Goal: Task Accomplishment & Management: Manage account settings

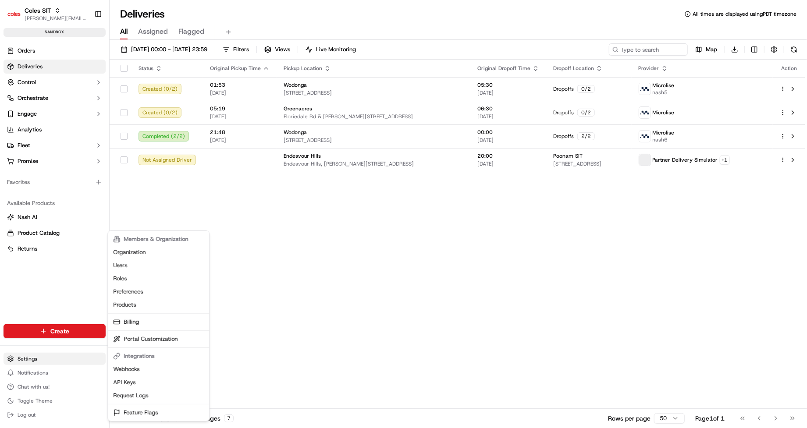
click at [31, 356] on html "Coles SIT [PERSON_NAME][EMAIL_ADDRESS][DOMAIN_NAME] Toggle Sidebar sandbox Orde…" at bounding box center [403, 214] width 807 height 428
click at [46, 360] on html "Coles SIT [PERSON_NAME][EMAIL_ADDRESS][DOMAIN_NAME] Toggle Sidebar sandbox Orde…" at bounding box center [403, 214] width 807 height 428
click at [39, 162] on html "Coles SIT [PERSON_NAME][EMAIL_ADDRESS][DOMAIN_NAME] Toggle Sidebar sandbox Orde…" at bounding box center [403, 214] width 807 height 428
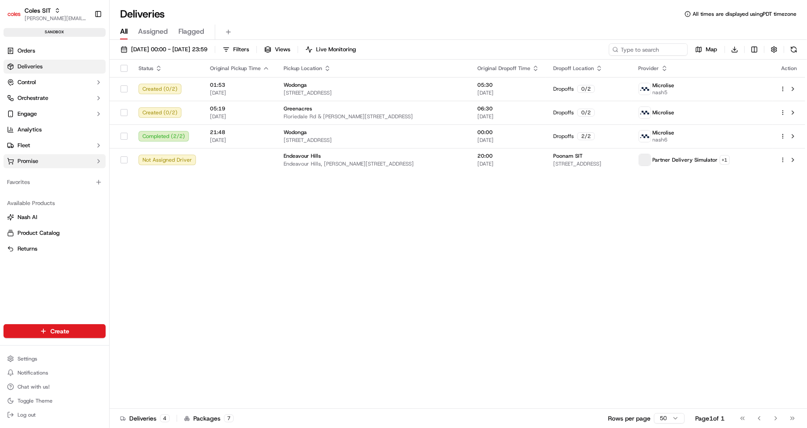
click at [39, 162] on button "Promise" at bounding box center [55, 161] width 102 height 14
click at [39, 173] on span "Delivery Windows" at bounding box center [41, 175] width 47 height 8
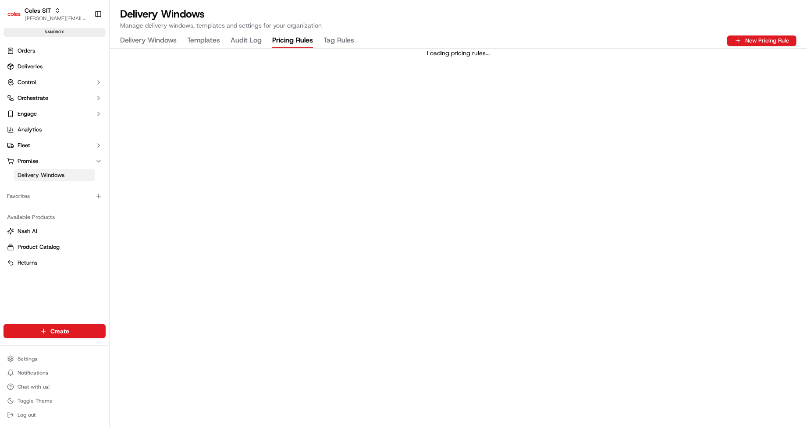
click at [289, 38] on Rules "Pricing Rules" at bounding box center [292, 40] width 41 height 15
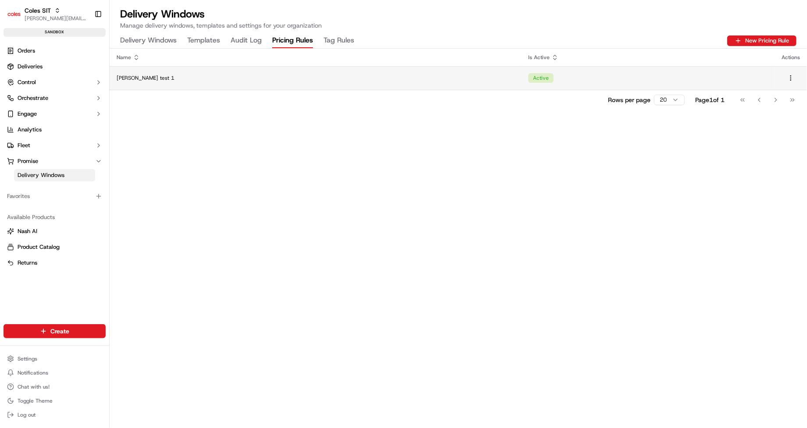
click at [544, 83] on td "Active" at bounding box center [647, 78] width 253 height 24
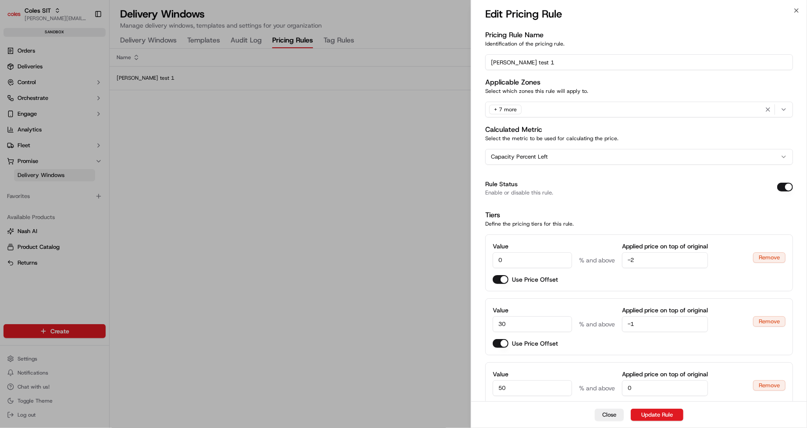
click at [546, 109] on div "+ 7 more" at bounding box center [638, 109] width 303 height 13
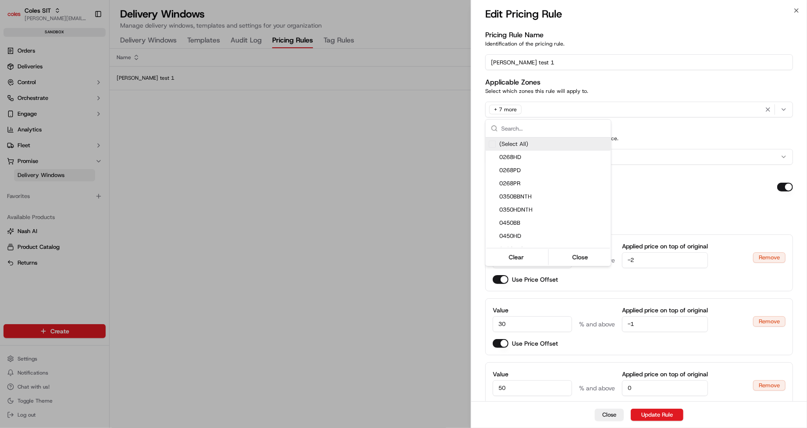
click at [503, 110] on div at bounding box center [403, 214] width 807 height 428
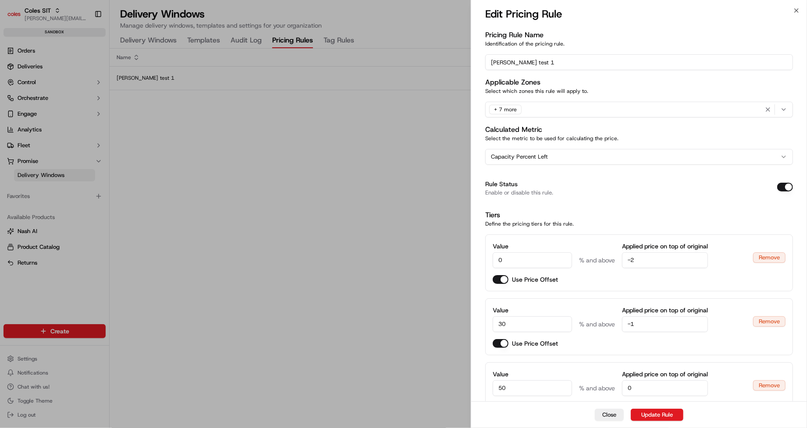
click at [503, 110] on div "+ 7 more" at bounding box center [505, 110] width 32 height 10
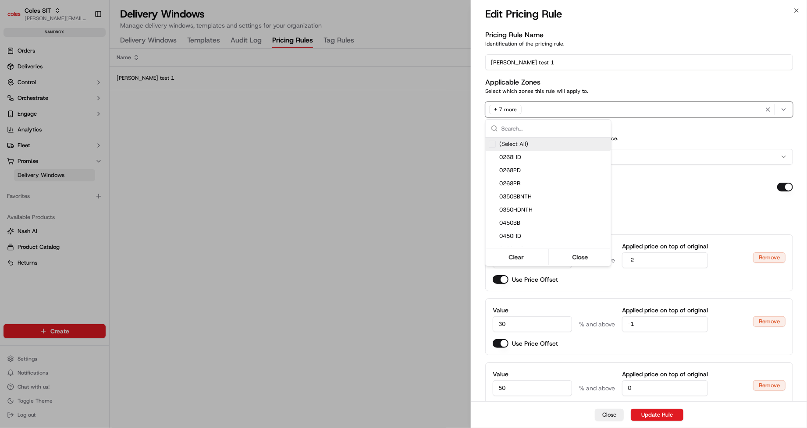
click at [788, 110] on div at bounding box center [403, 214] width 807 height 428
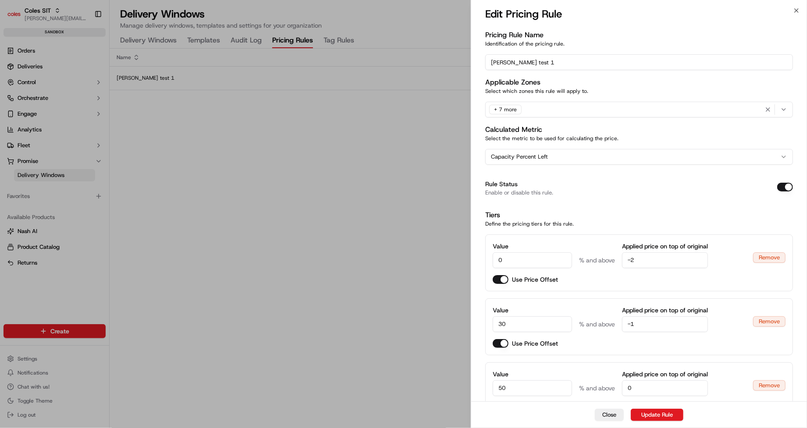
click at [786, 108] on icon "button" at bounding box center [783, 109] width 7 height 7
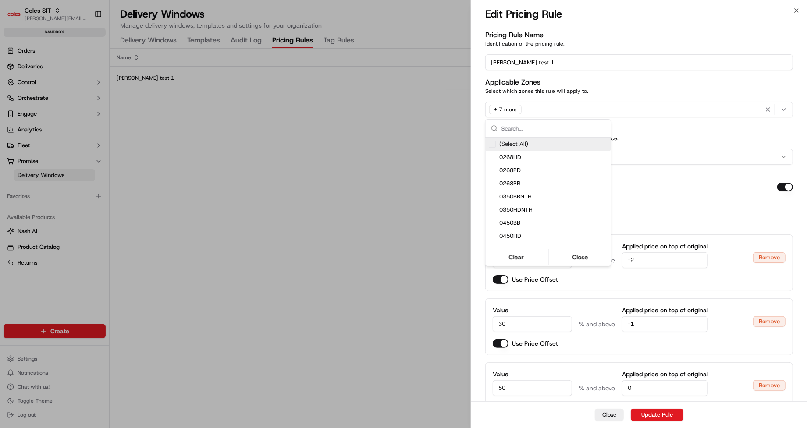
click at [786, 108] on icon "button" at bounding box center [783, 109] width 7 height 7
click at [503, 109] on div at bounding box center [403, 214] width 807 height 428
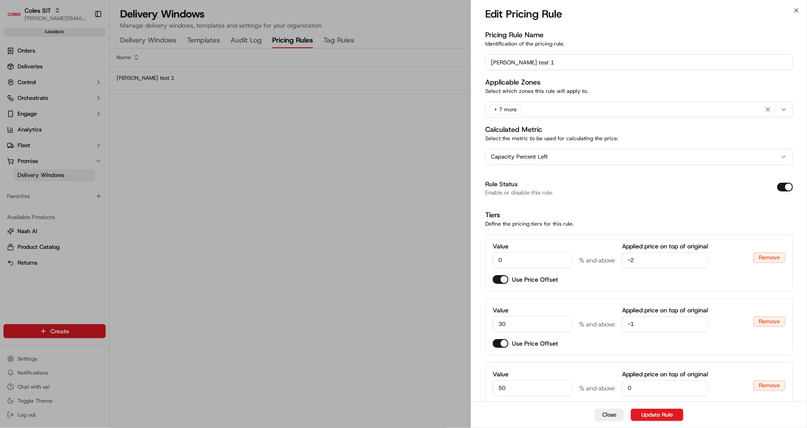
click at [503, 109] on body "Coles SIT [PERSON_NAME][EMAIL_ADDRESS][DOMAIN_NAME] Toggle Sidebar sandbox Orde…" at bounding box center [403, 214] width 807 height 428
click at [503, 109] on div "+ 7 more" at bounding box center [505, 110] width 32 height 10
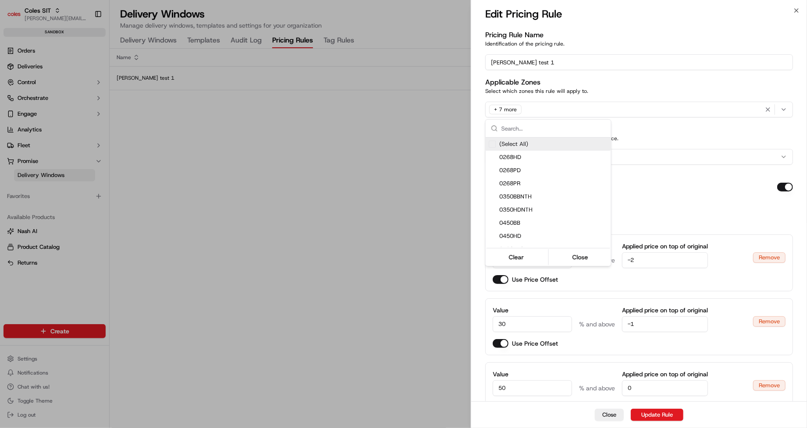
click at [390, 144] on div at bounding box center [403, 214] width 807 height 428
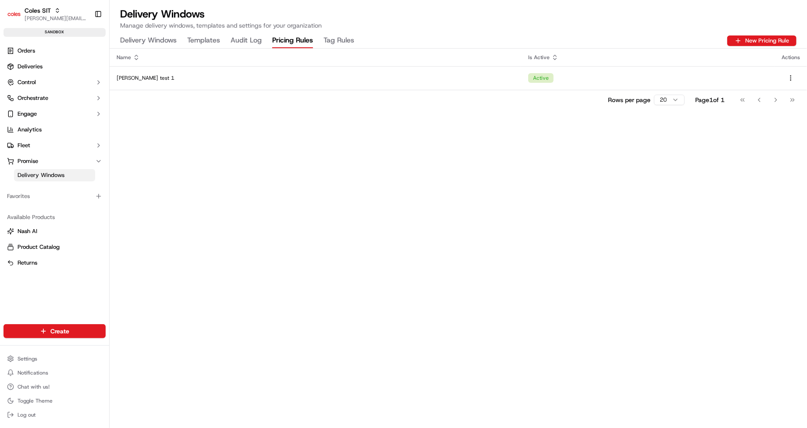
click at [347, 39] on Rules "Tag Rules" at bounding box center [338, 40] width 31 height 15
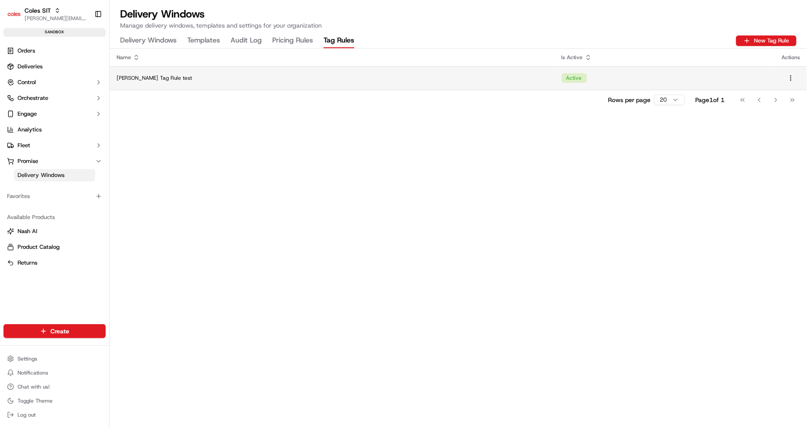
click at [390, 76] on div "[PERSON_NAME] Tag Rule test" at bounding box center [332, 77] width 431 height 7
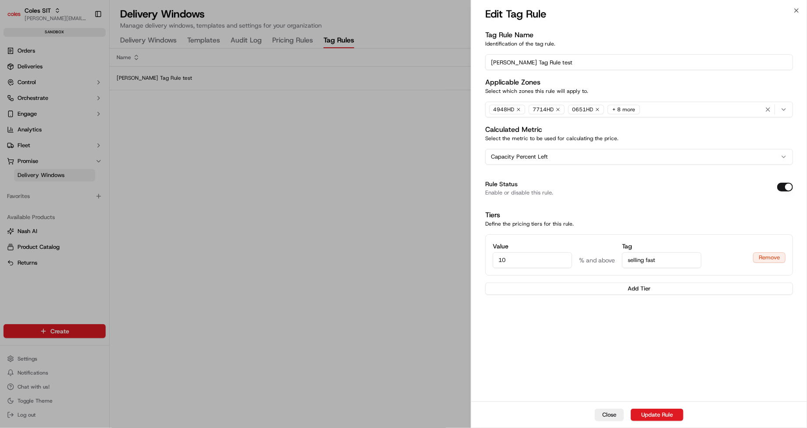
click at [650, 110] on div "4948HD 7714HD 0651HD + 8 more" at bounding box center [638, 109] width 303 height 13
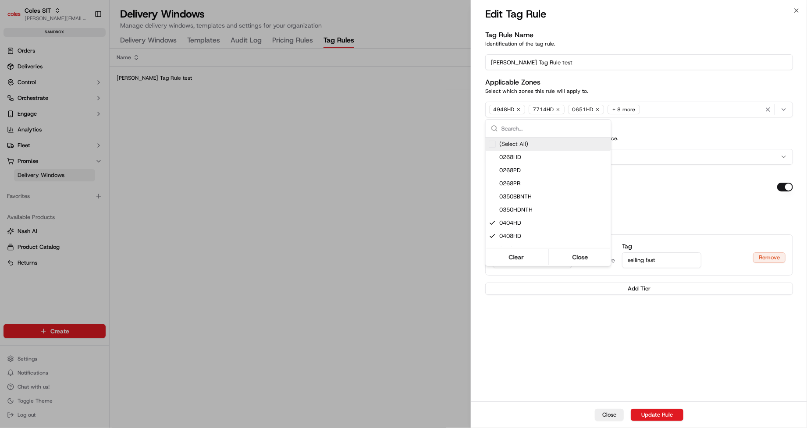
click at [650, 110] on div at bounding box center [403, 214] width 807 height 428
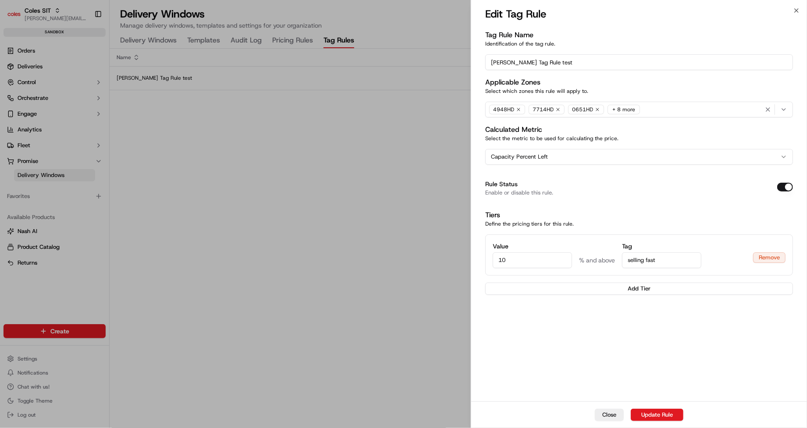
click at [650, 110] on div "4948HD 7714HD 0651HD + 8 more" at bounding box center [638, 109] width 303 height 13
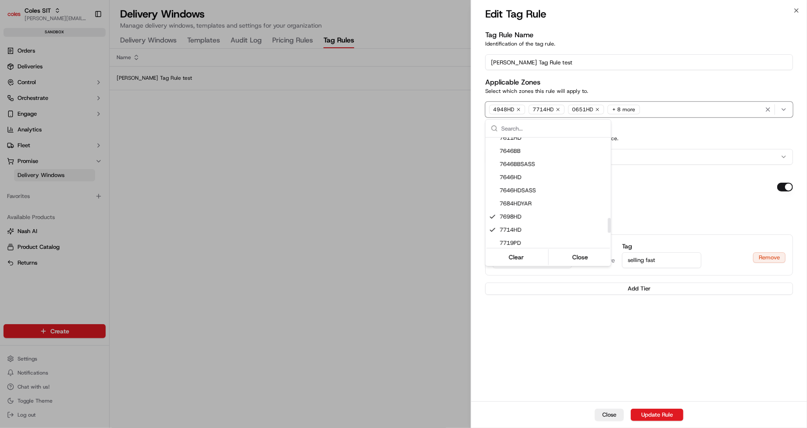
scroll to position [594, 0]
click at [344, 184] on div at bounding box center [403, 214] width 807 height 428
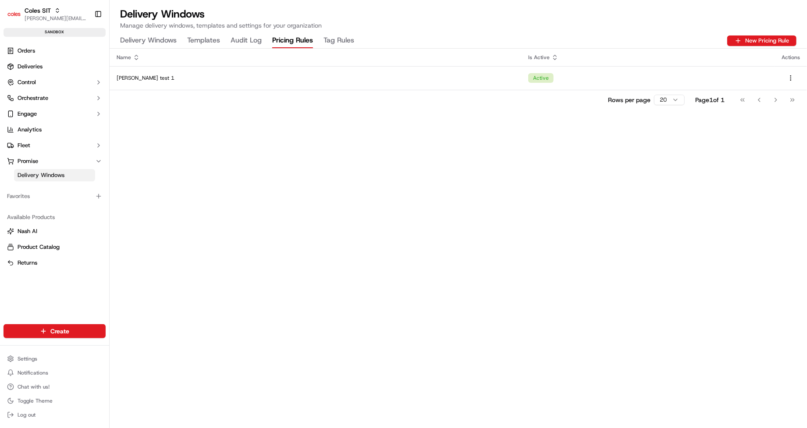
click at [276, 38] on Rules "Pricing Rules" at bounding box center [292, 40] width 41 height 15
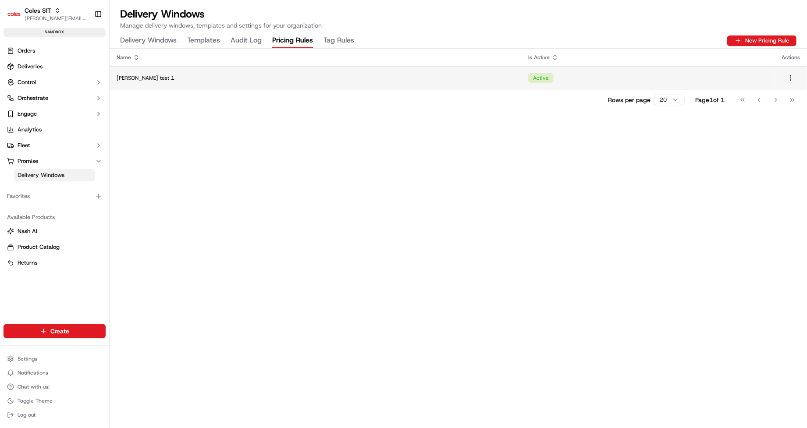
click at [521, 83] on td "Active" at bounding box center [647, 78] width 253 height 24
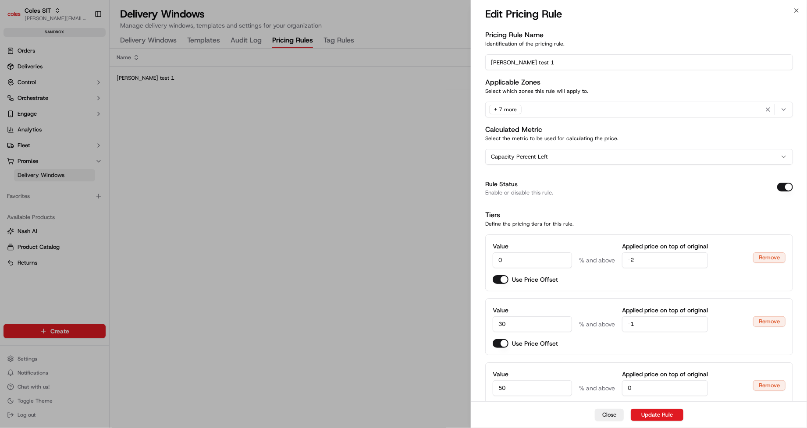
click at [716, 113] on div "+ 7 more" at bounding box center [638, 109] width 303 height 13
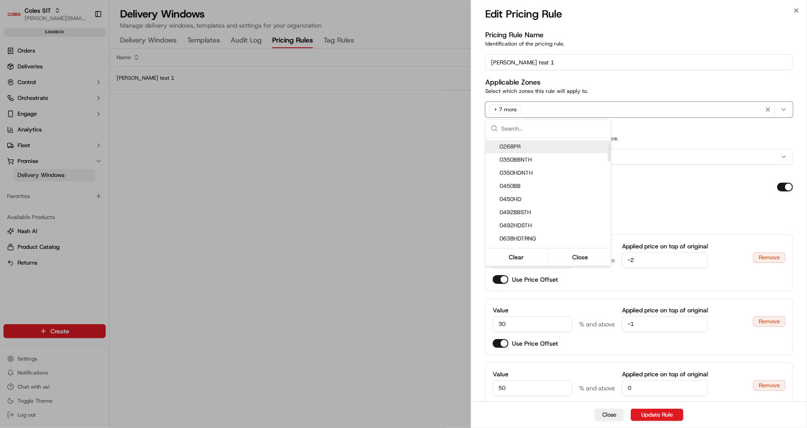
scroll to position [0, 0]
click at [403, 155] on div at bounding box center [403, 214] width 807 height 428
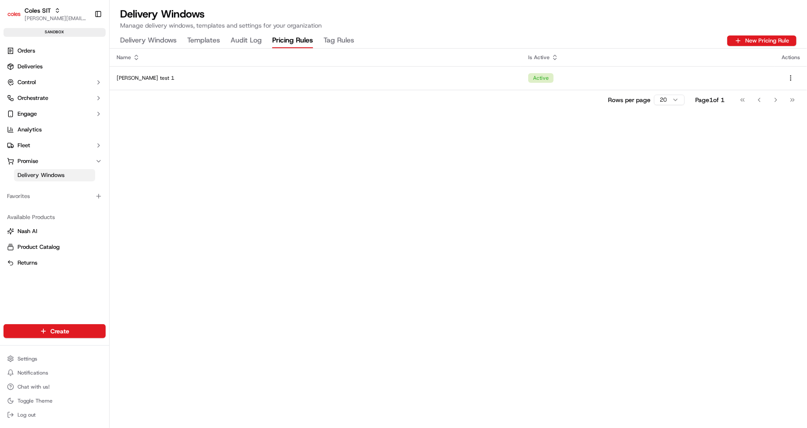
click at [337, 38] on Rules "Tag Rules" at bounding box center [338, 40] width 31 height 15
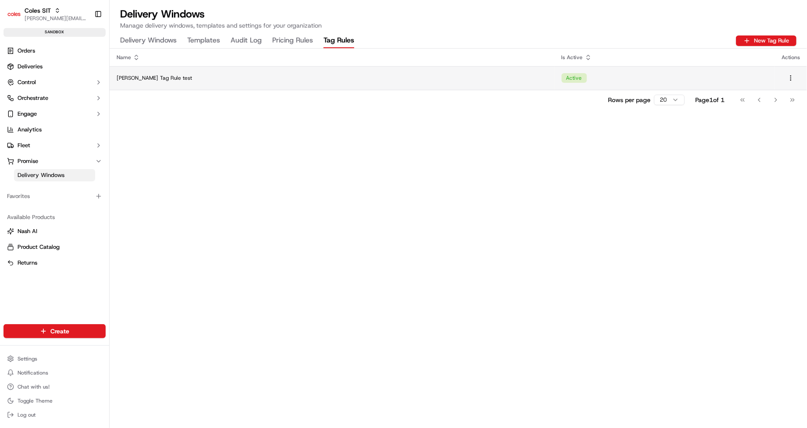
click at [568, 77] on td "Active" at bounding box center [664, 78] width 220 height 24
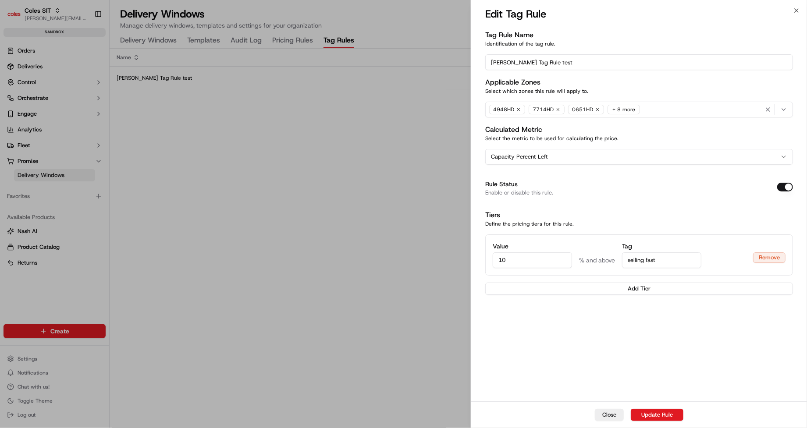
click at [659, 110] on div "4948HD 7714HD 0651HD + 8 more" at bounding box center [638, 109] width 303 height 13
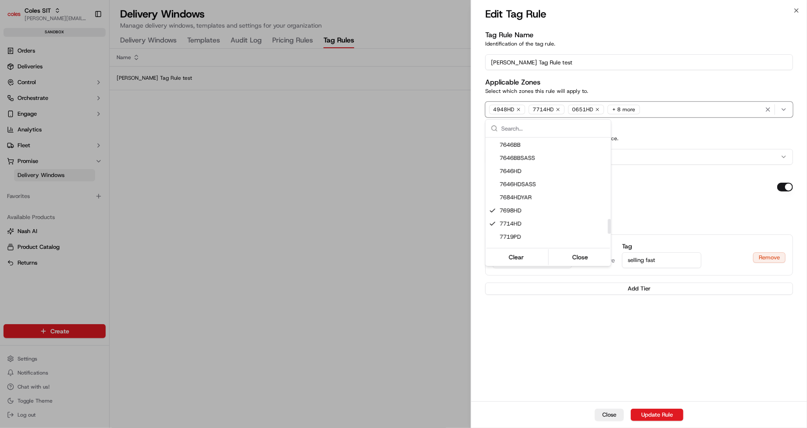
scroll to position [602, 0]
click at [404, 191] on div at bounding box center [403, 214] width 807 height 428
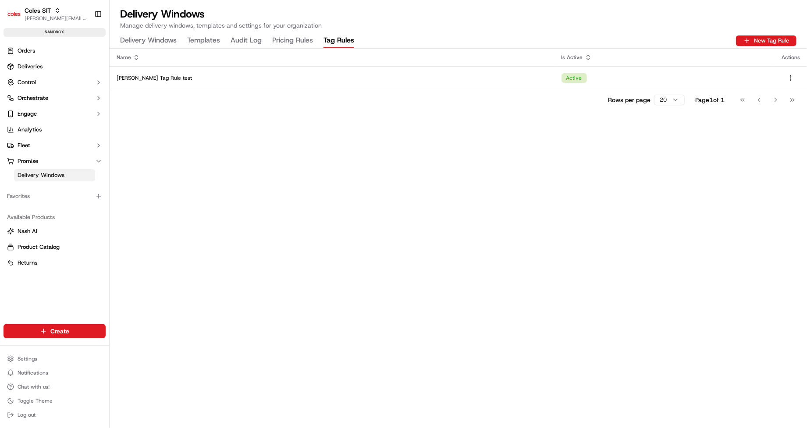
click at [279, 40] on Rules "Pricing Rules" at bounding box center [292, 40] width 41 height 15
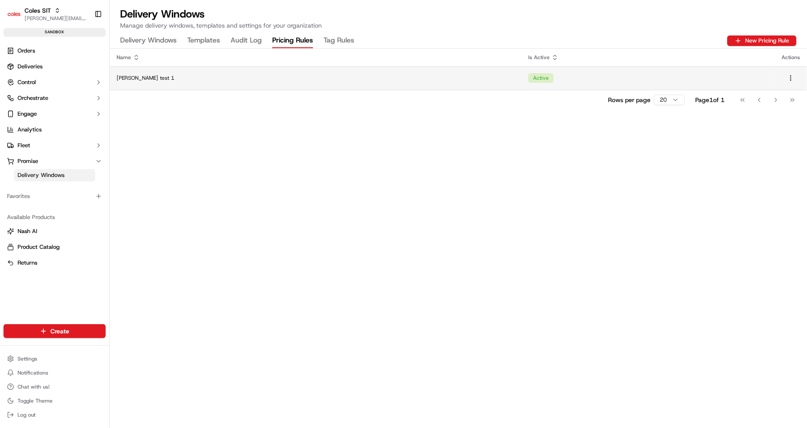
click at [618, 78] on td "Active" at bounding box center [647, 78] width 253 height 24
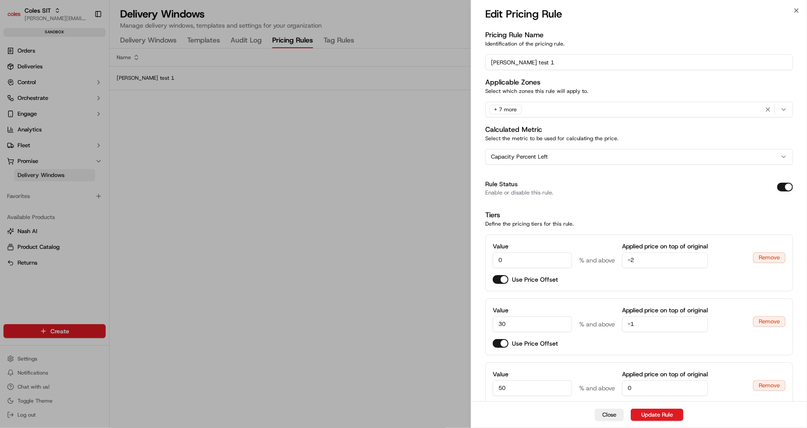
click at [630, 106] on div "+ 7 more" at bounding box center [638, 109] width 303 height 13
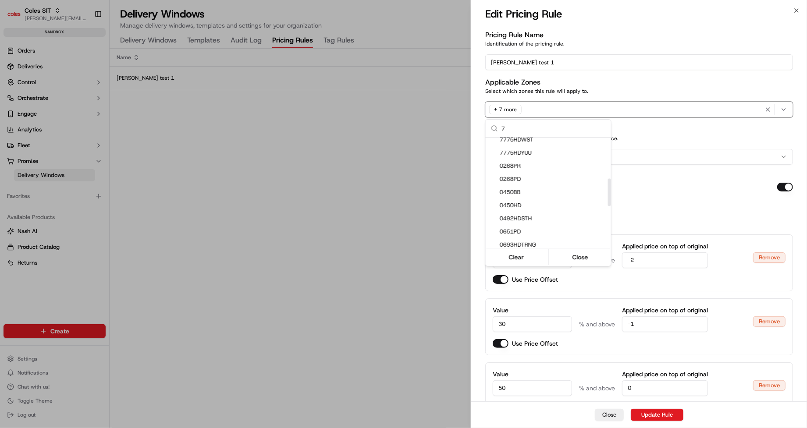
scroll to position [0, 0]
type input "7698HD"
click at [558, 147] on span "7698HD" at bounding box center [554, 144] width 108 height 8
click at [647, 191] on div at bounding box center [403, 214] width 807 height 428
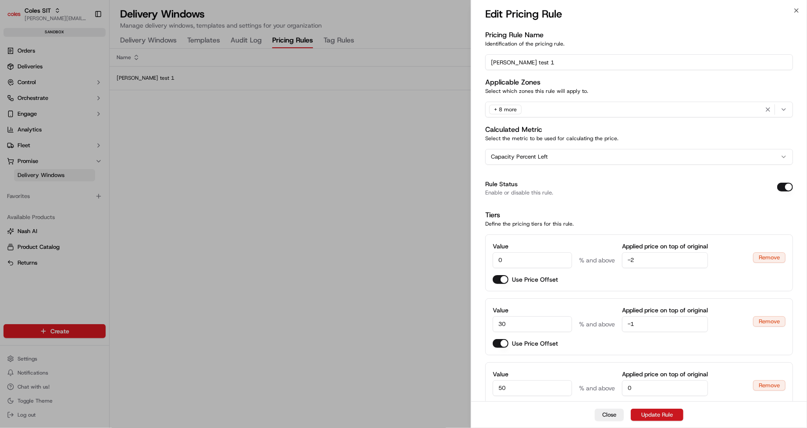
click at [657, 415] on button "Update Rule" at bounding box center [657, 415] width 53 height 12
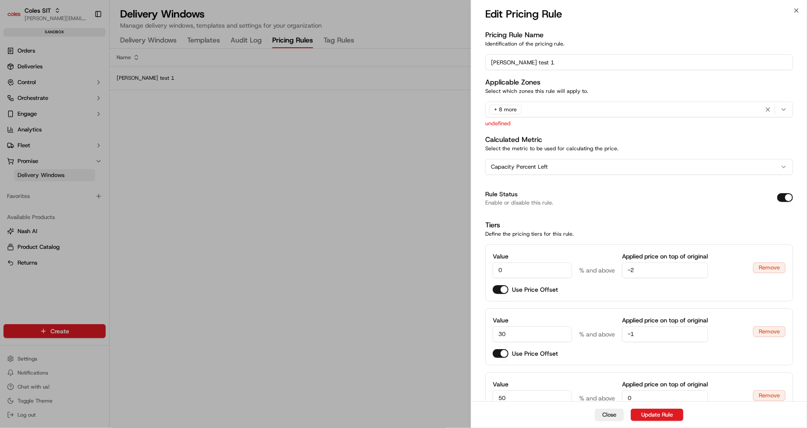
click at [712, 128] on div "Pricing Rule Name Identification of the pricing rule. [PERSON_NAME] test 1 Appl…" at bounding box center [639, 303] width 308 height 547
click at [784, 113] on icon "button" at bounding box center [783, 109] width 7 height 7
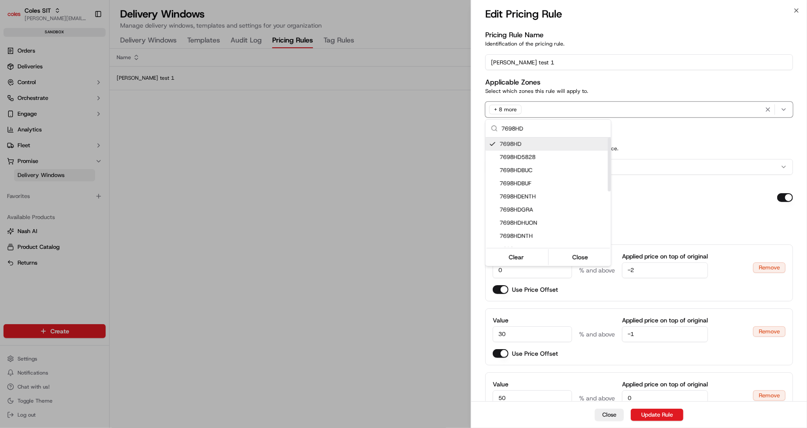
click at [549, 130] on input "7698HD" at bounding box center [553, 129] width 104 height 18
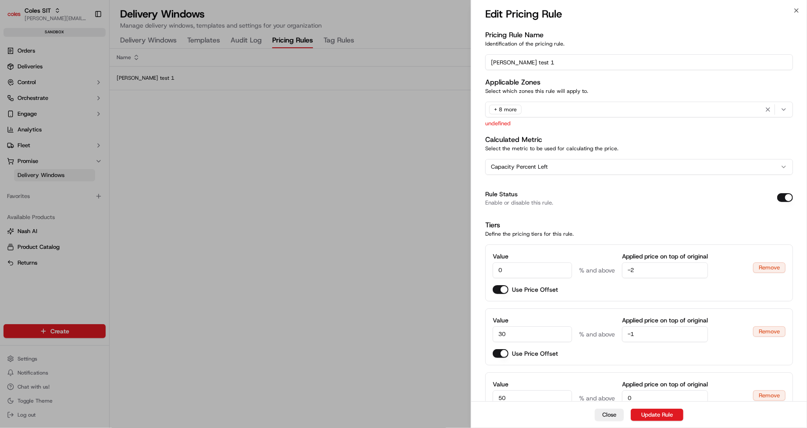
click at [578, 112] on div "+ 8 more" at bounding box center [638, 109] width 303 height 13
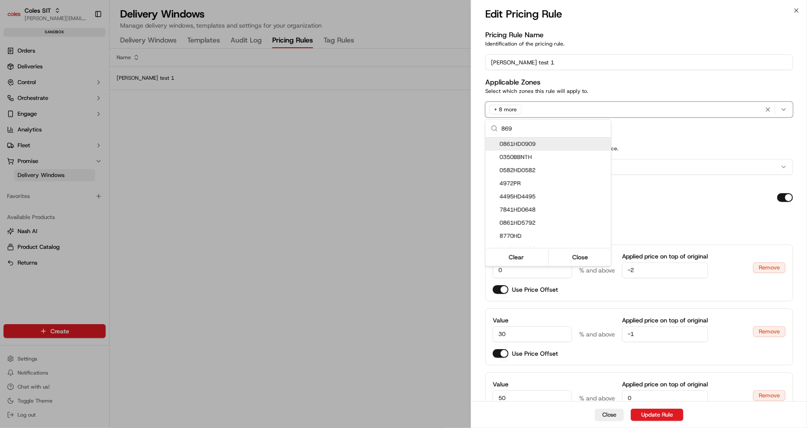
type input "8698"
type input "7698HD"
click at [656, 143] on div at bounding box center [403, 214] width 807 height 428
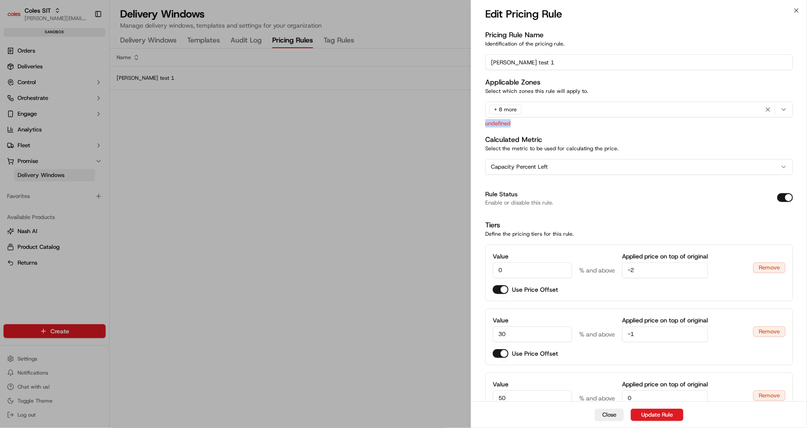
drag, startPoint x: 485, startPoint y: 123, endPoint x: 520, endPoint y: 123, distance: 34.6
click at [520, 123] on p "undefined" at bounding box center [639, 123] width 308 height 8
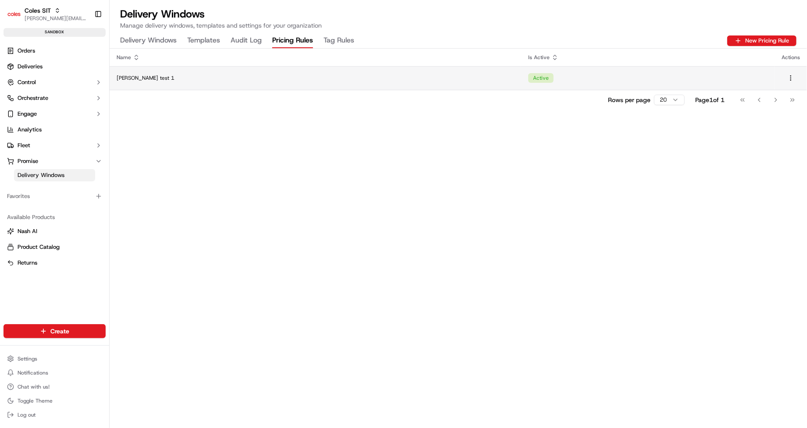
click at [552, 80] on td "Active" at bounding box center [647, 78] width 253 height 24
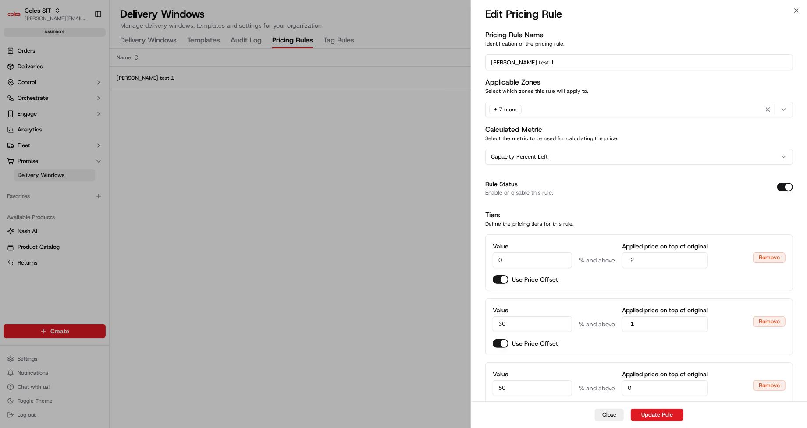
click at [663, 109] on div "+ 7 more" at bounding box center [638, 109] width 303 height 13
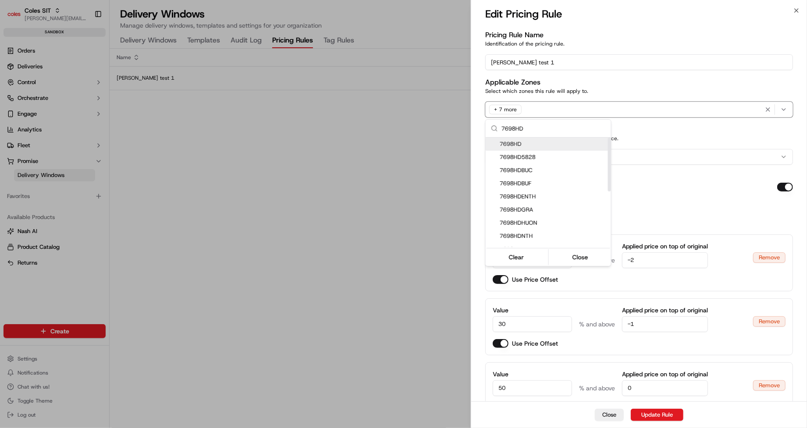
type input "7698HD"
click at [502, 145] on span "7698HD" at bounding box center [554, 144] width 108 height 8
click at [639, 129] on div at bounding box center [403, 214] width 807 height 428
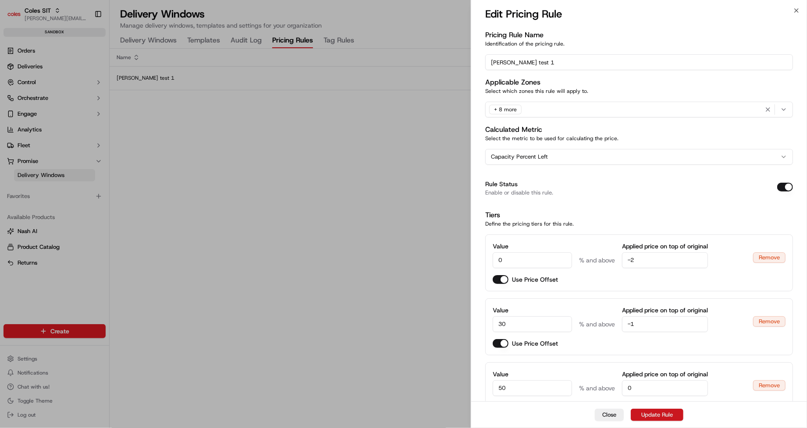
click at [647, 416] on button "Update Rule" at bounding box center [657, 415] width 53 height 12
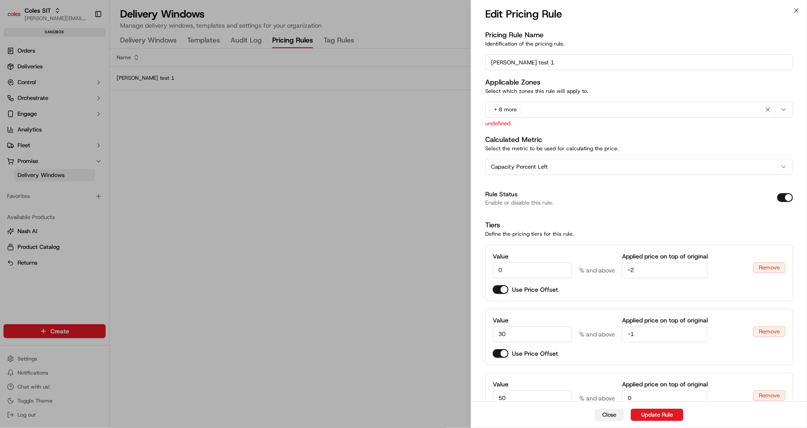
click at [609, 412] on button "Close" at bounding box center [609, 415] width 29 height 12
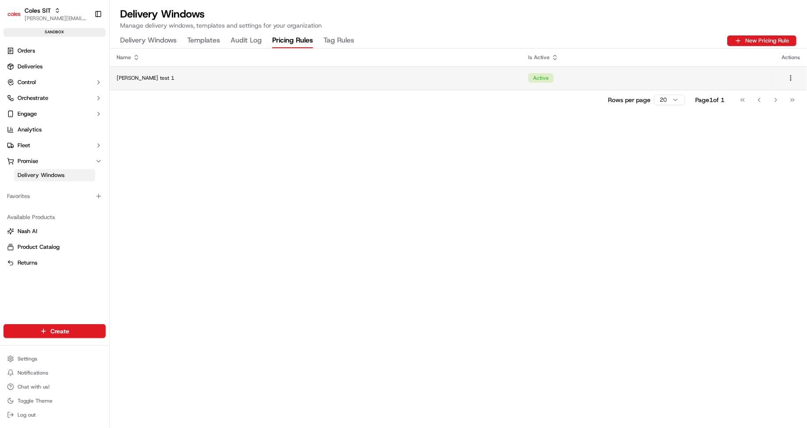
click at [535, 87] on td "Active" at bounding box center [647, 78] width 253 height 24
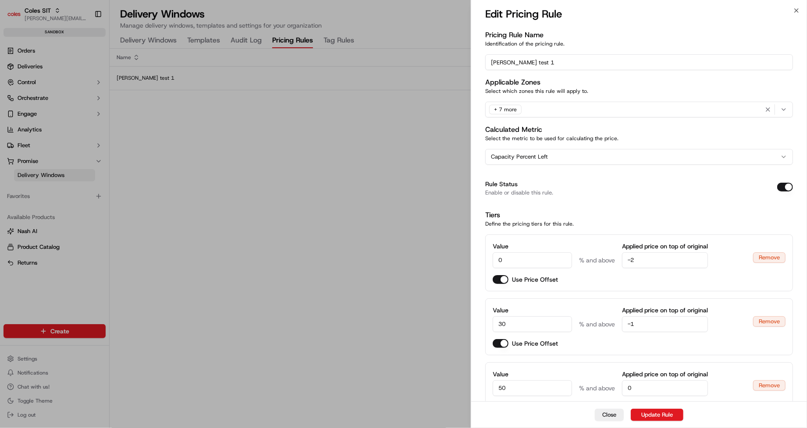
click at [562, 104] on div "+ 7 more" at bounding box center [638, 109] width 303 height 13
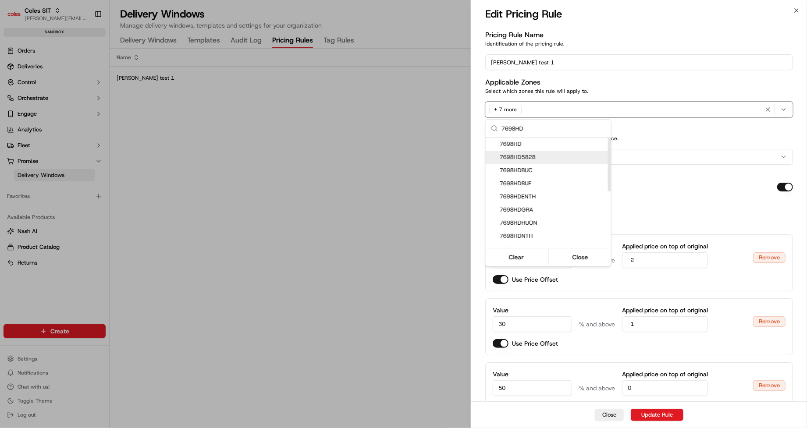
type input "7698HD"
click at [411, 157] on div at bounding box center [403, 214] width 807 height 428
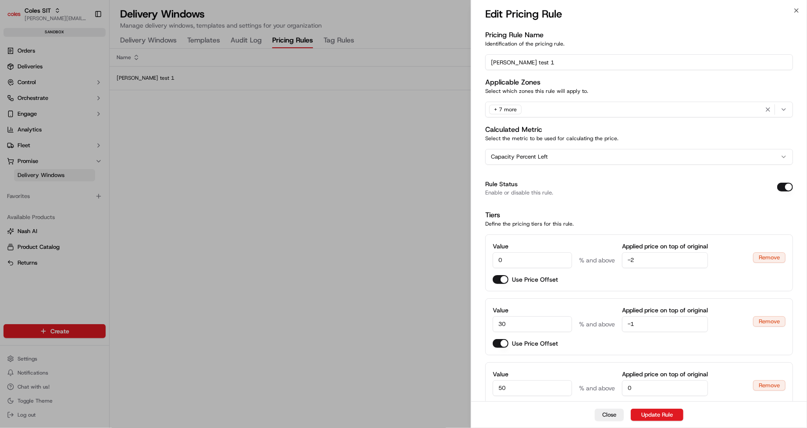
click at [539, 116] on button "+ 7 more" at bounding box center [639, 110] width 308 height 16
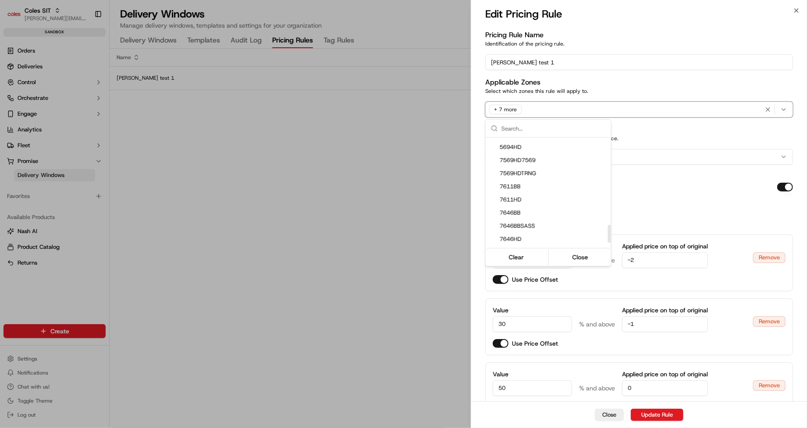
scroll to position [561, 0]
click at [575, 262] on button "Close" at bounding box center [580, 257] width 60 height 12
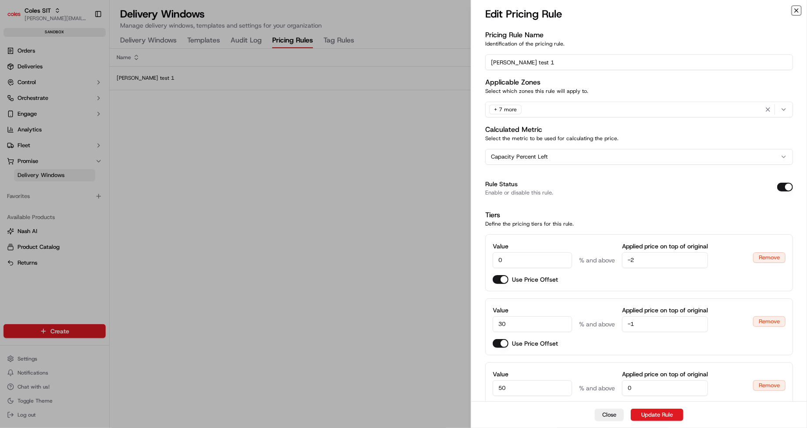
click at [796, 11] on icon "button" at bounding box center [796, 10] width 7 height 7
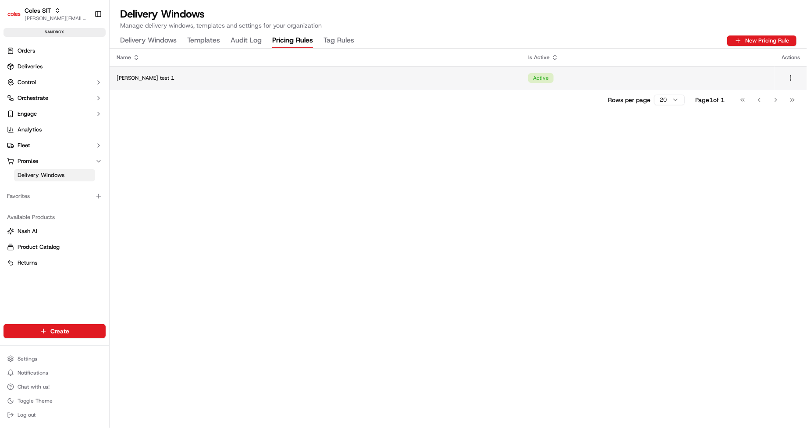
click at [539, 76] on td "Active" at bounding box center [647, 78] width 253 height 24
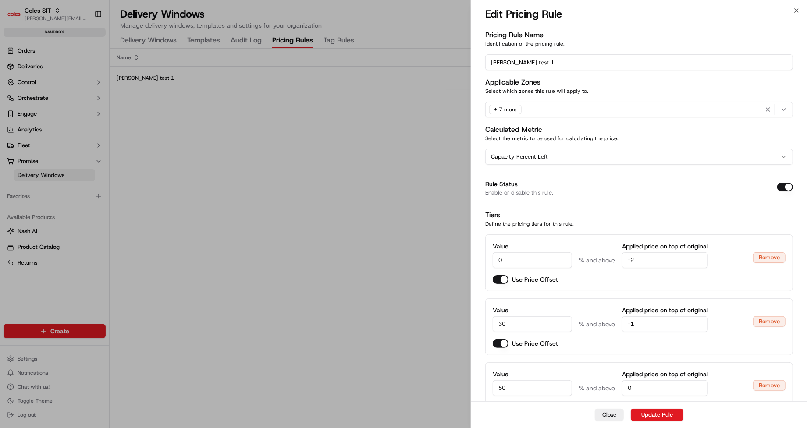
click at [574, 109] on div "+ 7 more" at bounding box center [638, 109] width 303 height 13
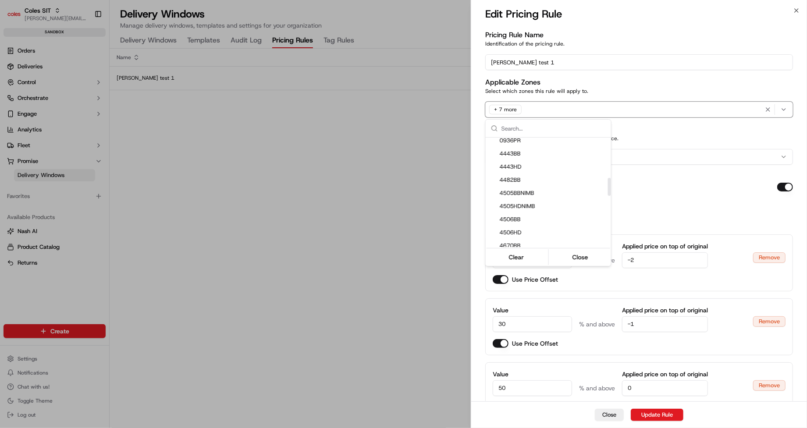
scroll to position [0, 0]
click at [498, 110] on div at bounding box center [403, 214] width 807 height 428
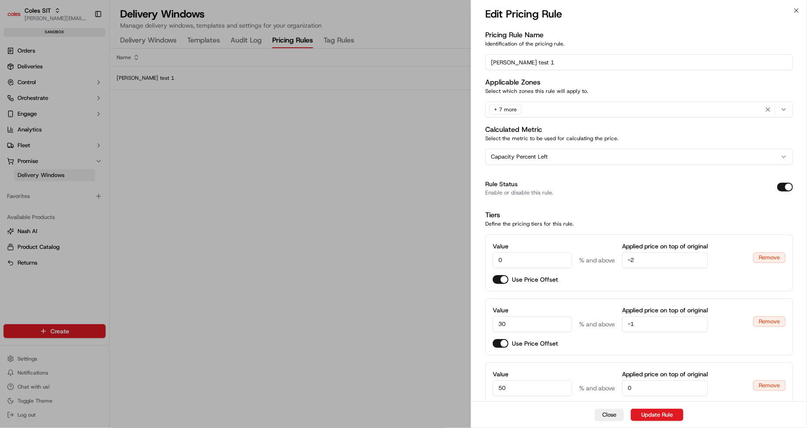
click at [498, 110] on div "+ 7 more" at bounding box center [505, 110] width 32 height 10
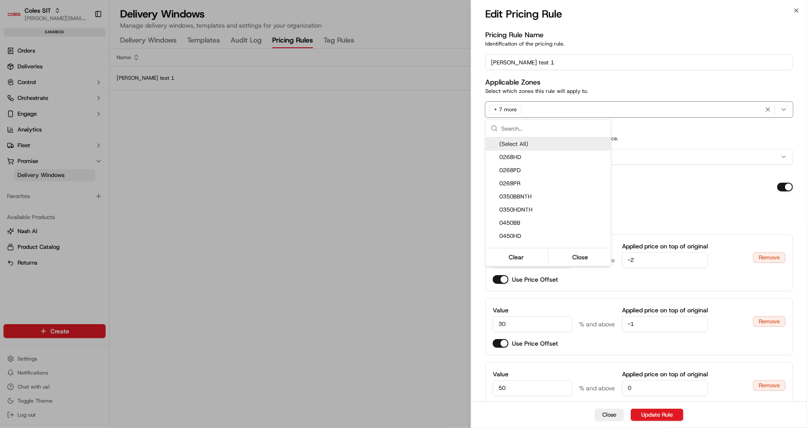
click at [498, 110] on div at bounding box center [403, 214] width 807 height 428
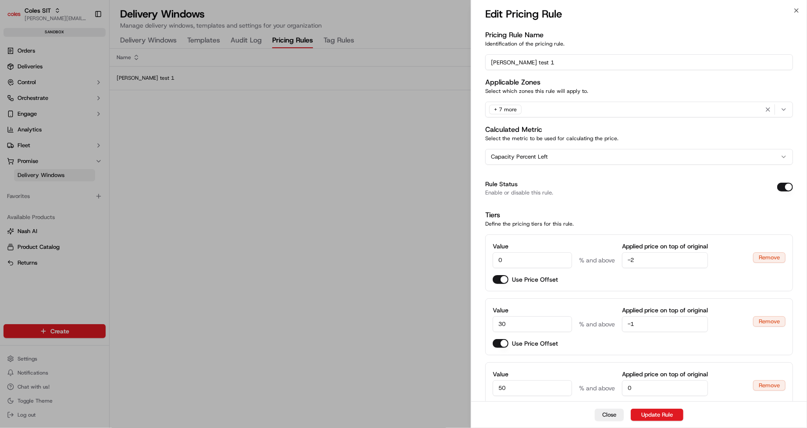
click at [498, 110] on div "+ 7 more" at bounding box center [505, 110] width 32 height 10
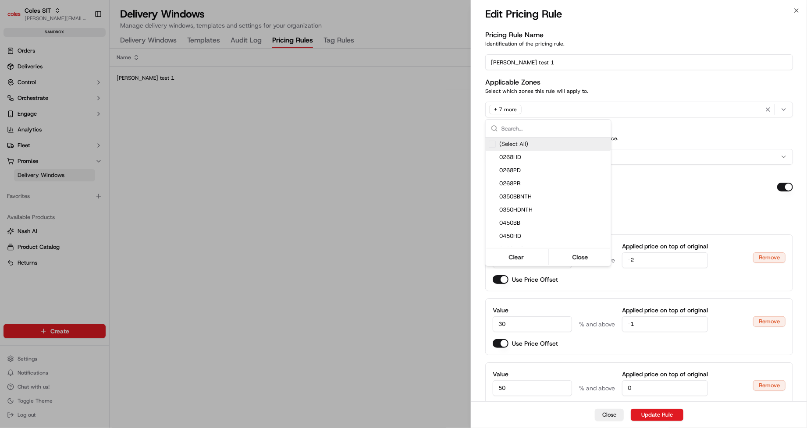
click at [498, 110] on div at bounding box center [403, 214] width 807 height 428
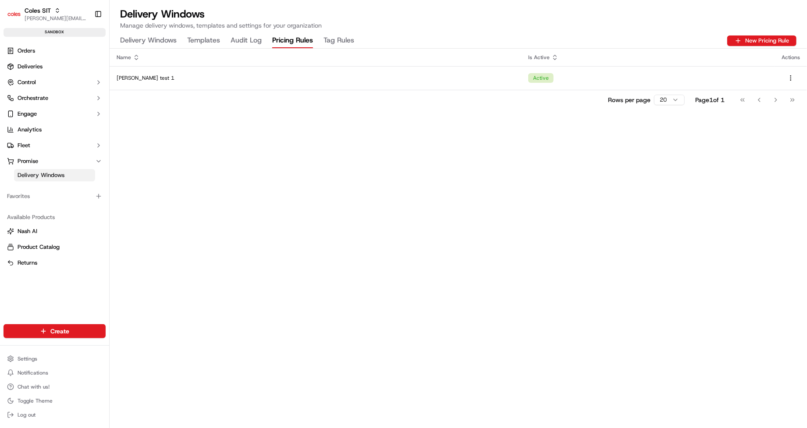
click at [335, 43] on Rules "Tag Rules" at bounding box center [338, 40] width 31 height 15
click at [341, 39] on Rules "Tag Rules" at bounding box center [338, 40] width 31 height 15
click at [294, 42] on Rules "Pricing Rules" at bounding box center [292, 40] width 41 height 15
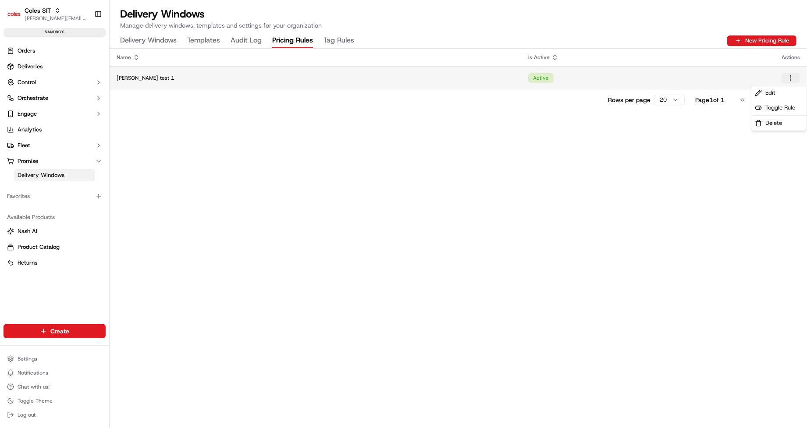
click at [790, 78] on html "Coles SIT [PERSON_NAME][EMAIL_ADDRESS][DOMAIN_NAME] Toggle Sidebar sandbox Orde…" at bounding box center [403, 214] width 807 height 428
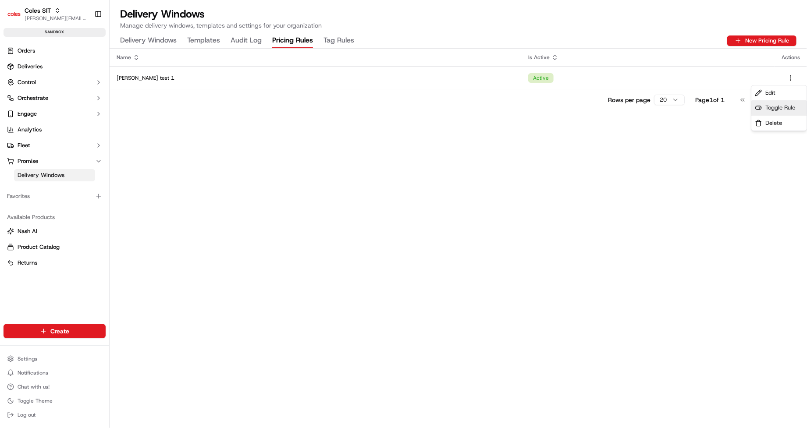
click at [788, 110] on span "Toggle Rule" at bounding box center [780, 108] width 30 height 8
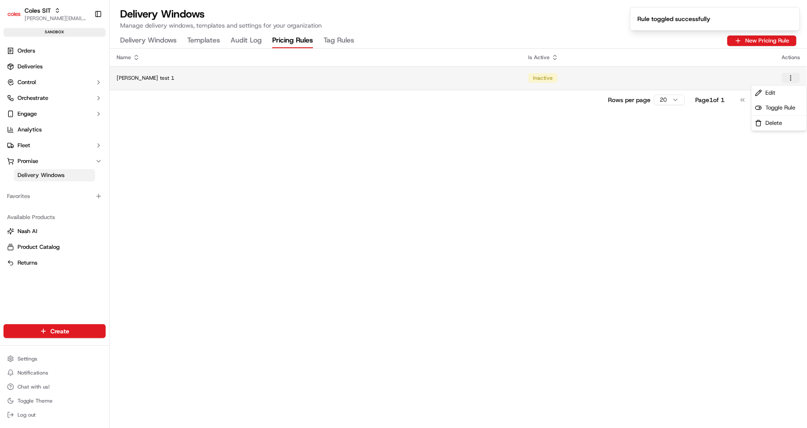
click at [791, 77] on html "Coles SIT [PERSON_NAME][EMAIL_ADDRESS][DOMAIN_NAME] Toggle Sidebar sandbox Orde…" at bounding box center [403, 214] width 807 height 428
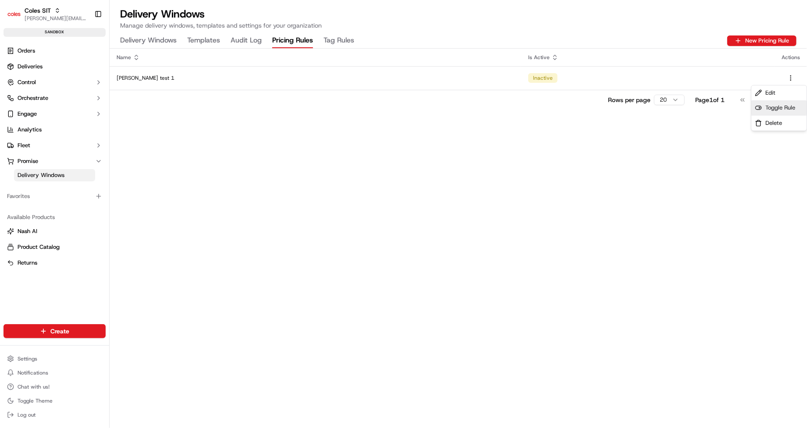
click at [779, 110] on span "Toggle Rule" at bounding box center [780, 108] width 30 height 8
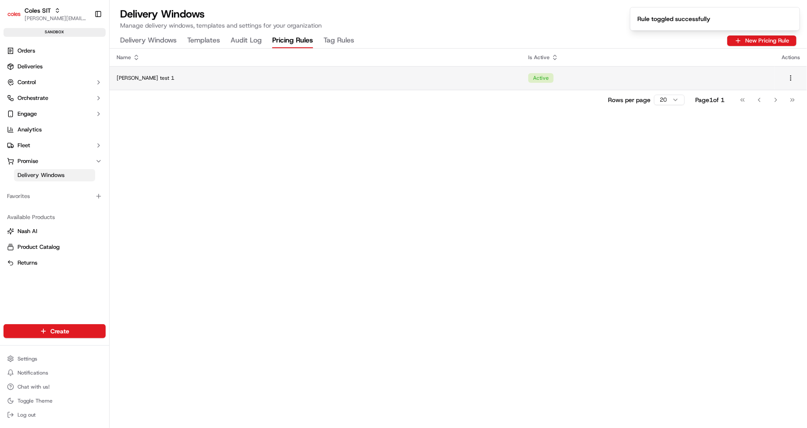
click at [721, 81] on td "Active" at bounding box center [647, 78] width 253 height 24
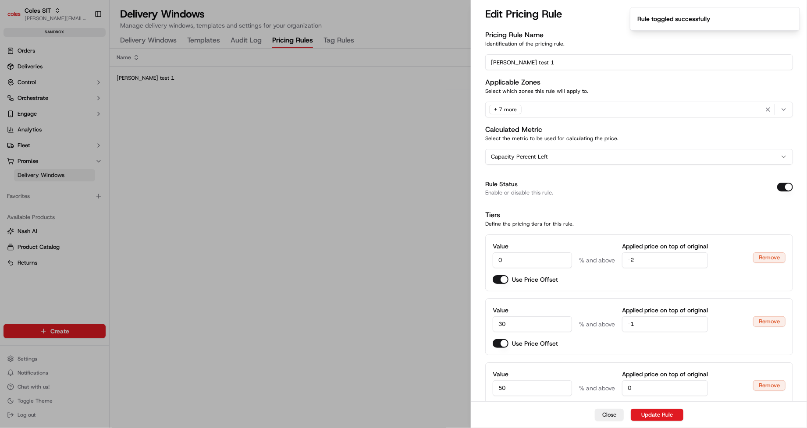
click at [662, 108] on div "+ 7 more" at bounding box center [638, 109] width 303 height 13
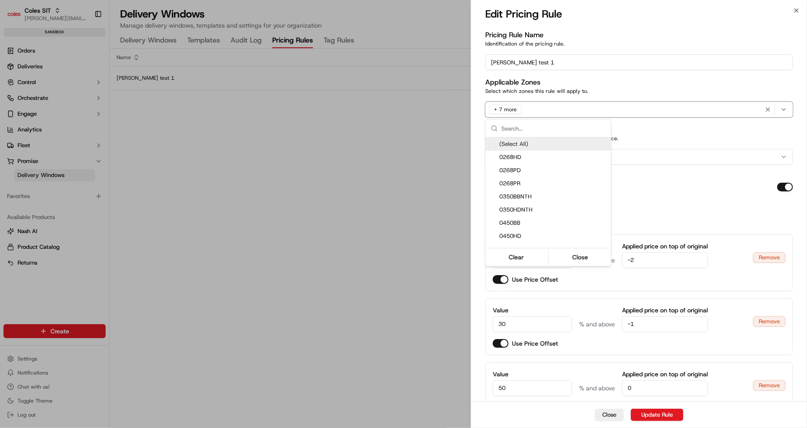
click at [662, 108] on div at bounding box center [403, 214] width 807 height 428
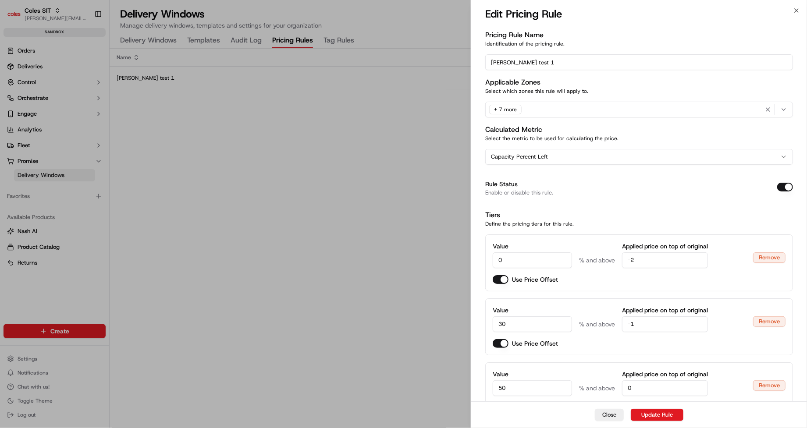
click at [508, 110] on div "+ 7 more" at bounding box center [505, 110] width 32 height 10
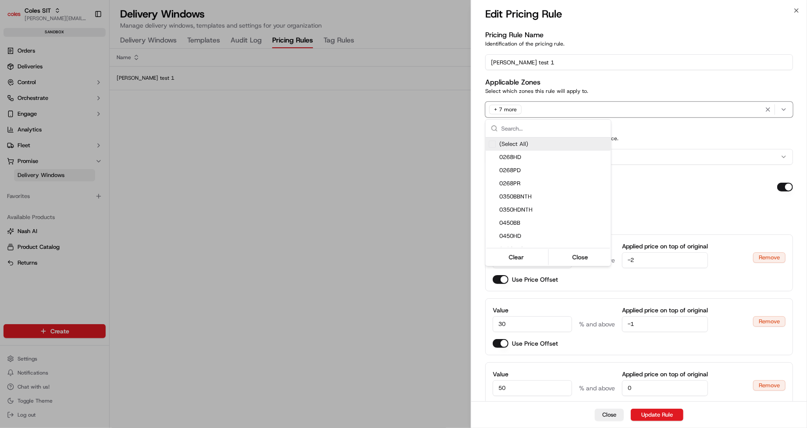
click at [424, 109] on div at bounding box center [403, 214] width 807 height 428
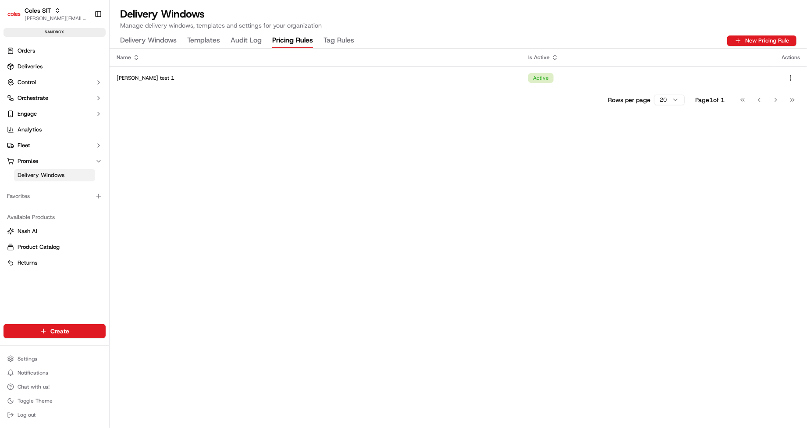
click at [334, 39] on Rules "Tag Rules" at bounding box center [338, 40] width 31 height 15
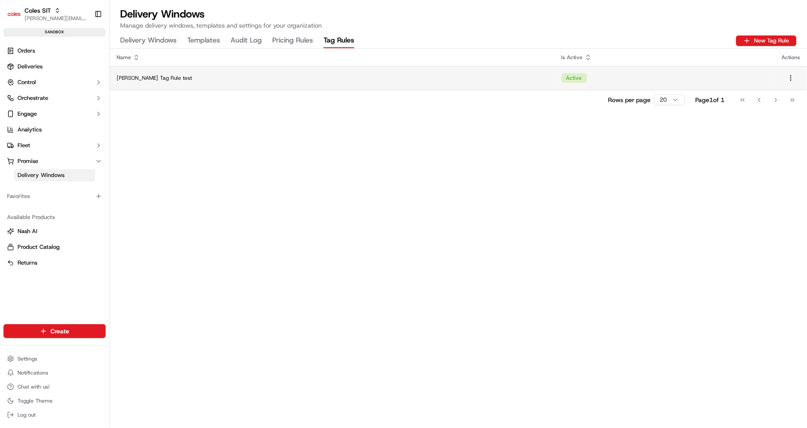
click at [374, 69] on td "[PERSON_NAME] Tag Rule test" at bounding box center [332, 78] width 445 height 24
click at [287, 43] on Rules "Pricing Rules" at bounding box center [292, 40] width 41 height 15
click at [528, 80] on div "Active" at bounding box center [540, 78] width 25 height 10
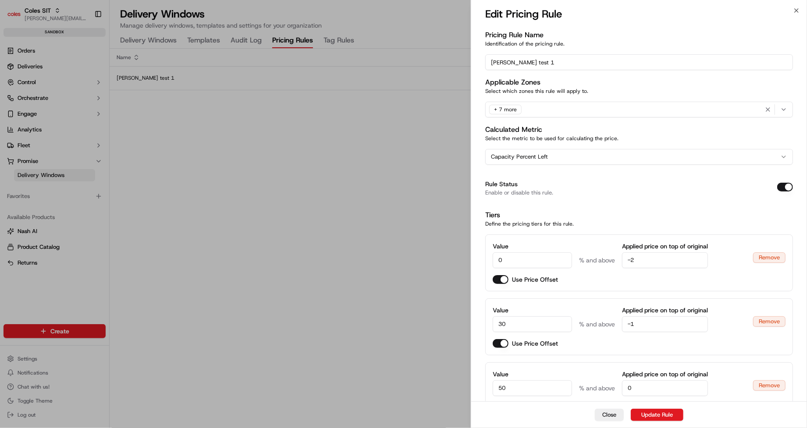
click at [543, 110] on div "+ 7 more" at bounding box center [638, 109] width 303 height 13
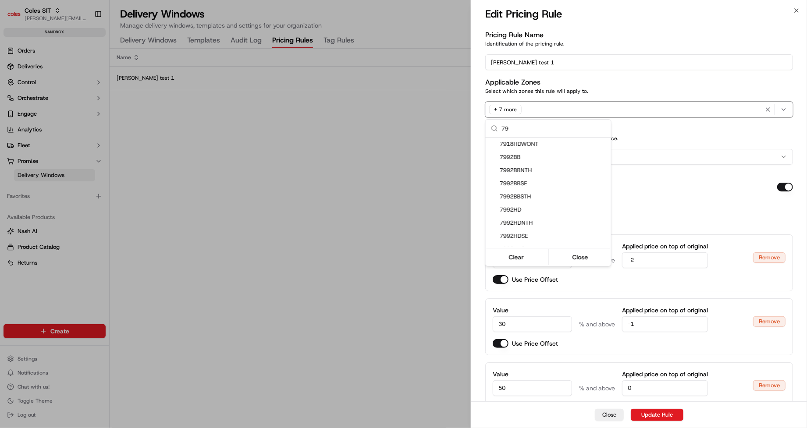
type input "7"
type input "4948HD"
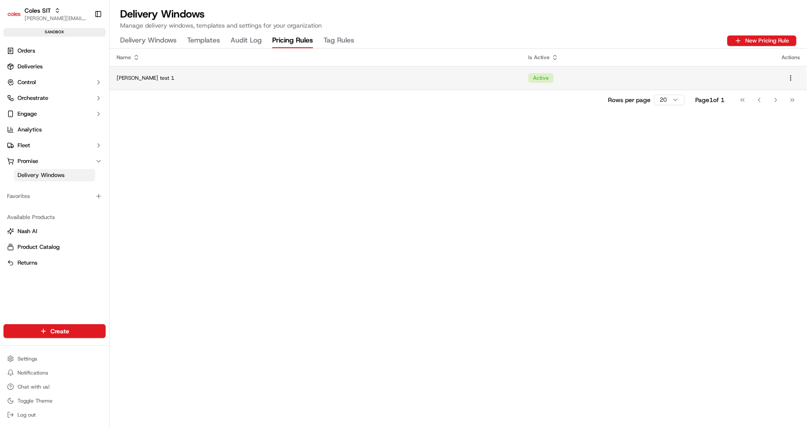
click at [246, 81] on td "[PERSON_NAME] test 1" at bounding box center [315, 78] width 411 height 24
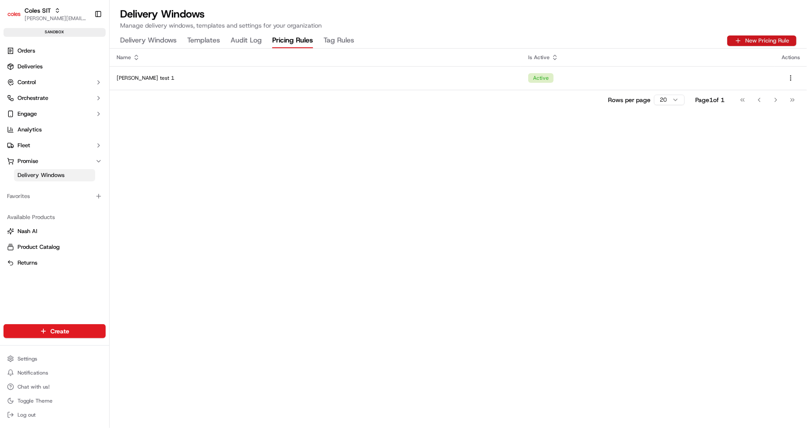
click at [759, 40] on button "New Pricing Rule" at bounding box center [761, 40] width 69 height 11
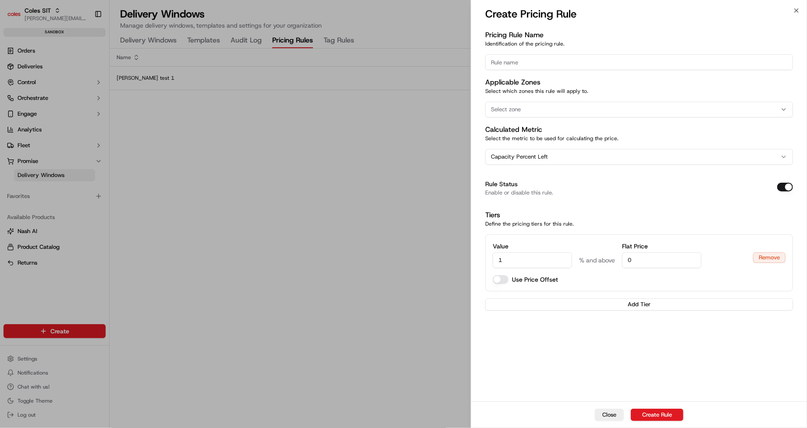
click at [537, 65] on input at bounding box center [639, 62] width 308 height 16
type input "[PERSON_NAME] test 2"
click at [527, 112] on div "Select zone" at bounding box center [638, 110] width 303 height 8
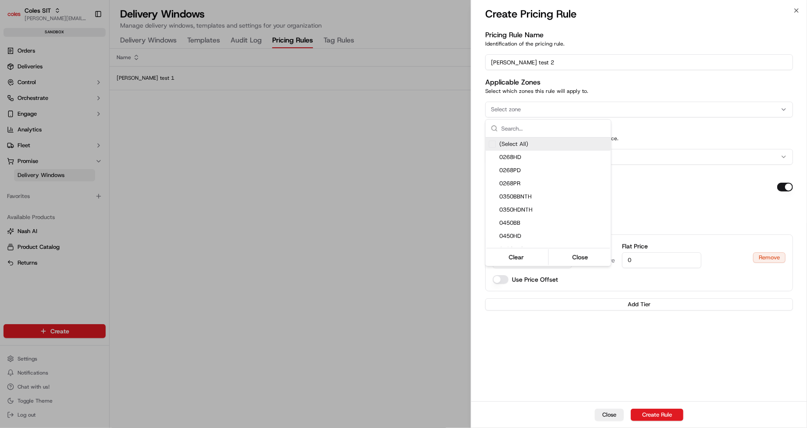
click at [527, 112] on div at bounding box center [403, 214] width 807 height 428
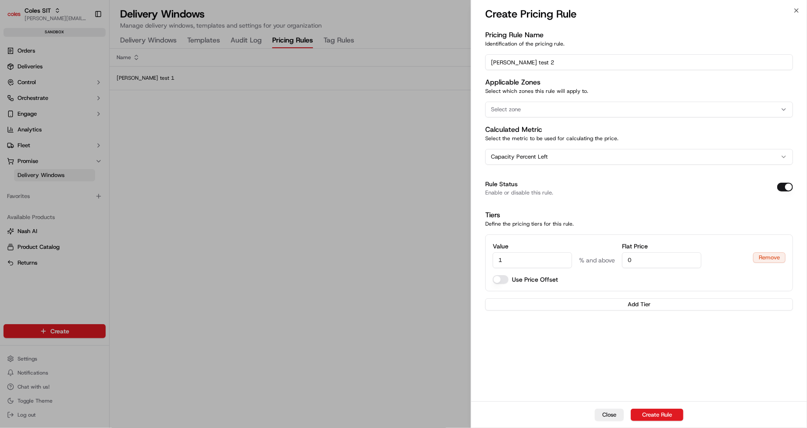
click at [527, 112] on div "Select zone" at bounding box center [638, 110] width 303 height 8
type input "p"
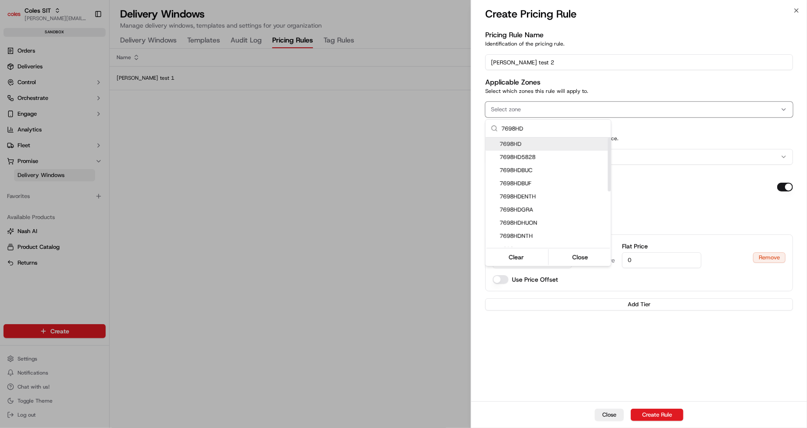
type input "7698HD"
click at [527, 143] on span "7698HD" at bounding box center [554, 144] width 108 height 8
click at [645, 181] on div at bounding box center [403, 214] width 807 height 428
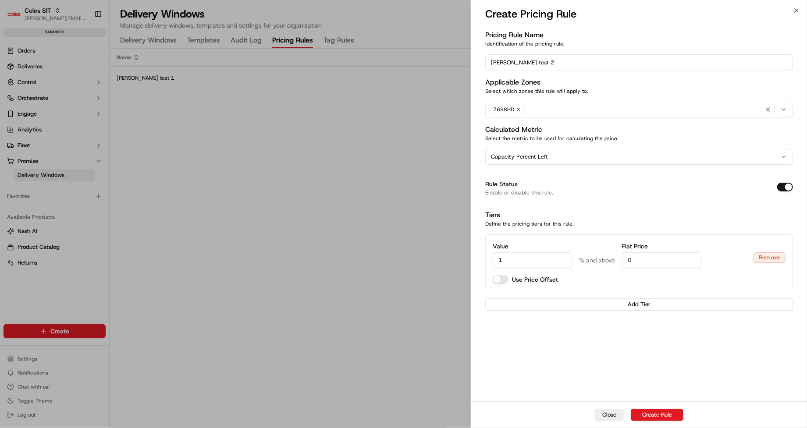
click at [540, 260] on input "1" at bounding box center [531, 260] width 79 height 16
type input "0"
click at [503, 280] on button "Use Price Offset" at bounding box center [500, 279] width 16 height 9
click at [635, 260] on input "0" at bounding box center [665, 260] width 86 height 16
drag, startPoint x: 632, startPoint y: 260, endPoint x: 606, endPoint y: 260, distance: 25.9
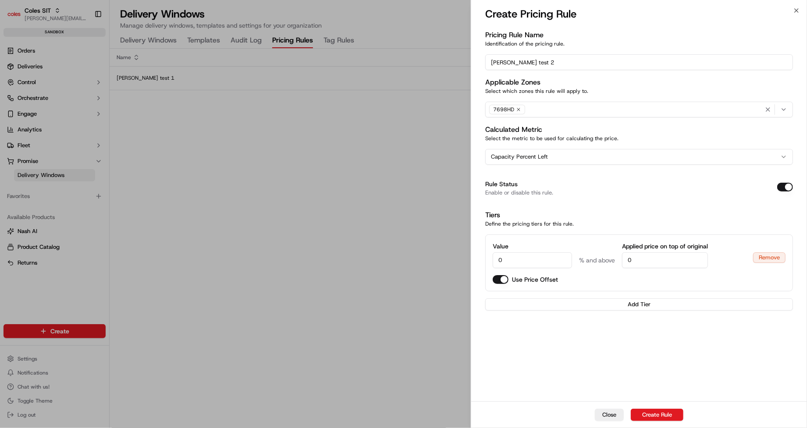
click at [606, 260] on div "Value 0 % and above Applied price on top of original 0" at bounding box center [618, 255] width 253 height 26
drag, startPoint x: 643, startPoint y: 267, endPoint x: 613, endPoint y: 253, distance: 33.3
click at [613, 253] on div "Value 0 % and above Applied price on top of original 0" at bounding box center [618, 255] width 253 height 26
drag, startPoint x: 626, startPoint y: 259, endPoint x: 640, endPoint y: 259, distance: 13.6
click at [640, 259] on input "0" at bounding box center [665, 260] width 86 height 16
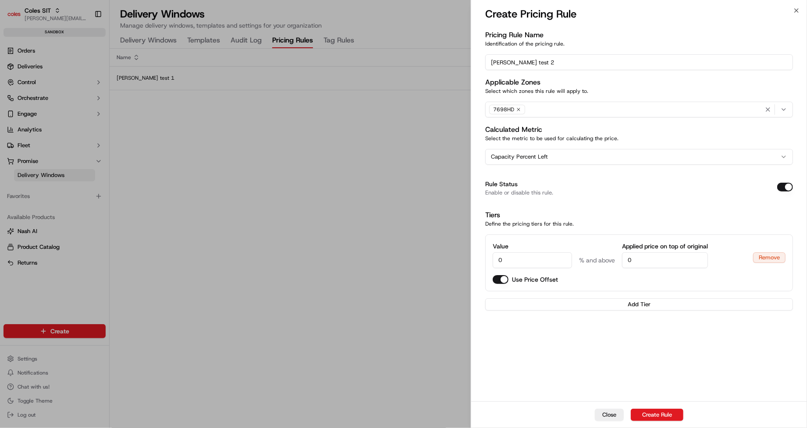
type input "0"
click at [616, 304] on button "Add Tier" at bounding box center [639, 304] width 308 height 12
drag, startPoint x: 626, startPoint y: 323, endPoint x: 634, endPoint y: 323, distance: 8.3
click at [634, 323] on input "0" at bounding box center [661, 324] width 79 height 16
type input "0"
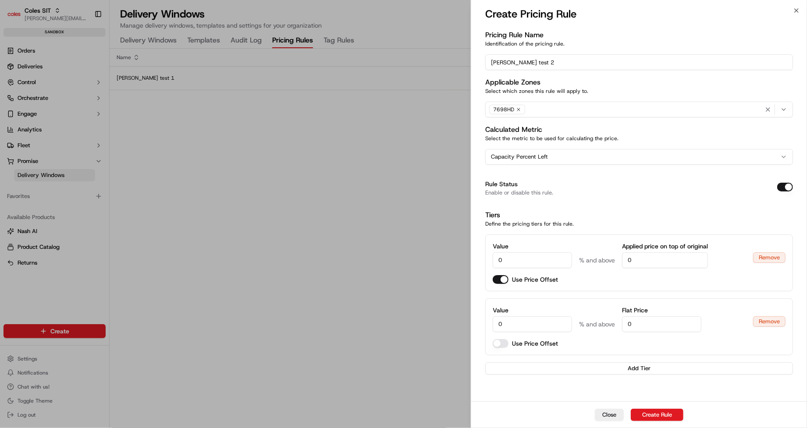
click at [527, 326] on input "0" at bounding box center [531, 324] width 79 height 16
drag, startPoint x: 498, startPoint y: 325, endPoint x: 507, endPoint y: 325, distance: 9.2
click at [507, 325] on input "0" at bounding box center [531, 324] width 79 height 16
type input "3"
drag, startPoint x: 620, startPoint y: 326, endPoint x: 636, endPoint y: 326, distance: 15.8
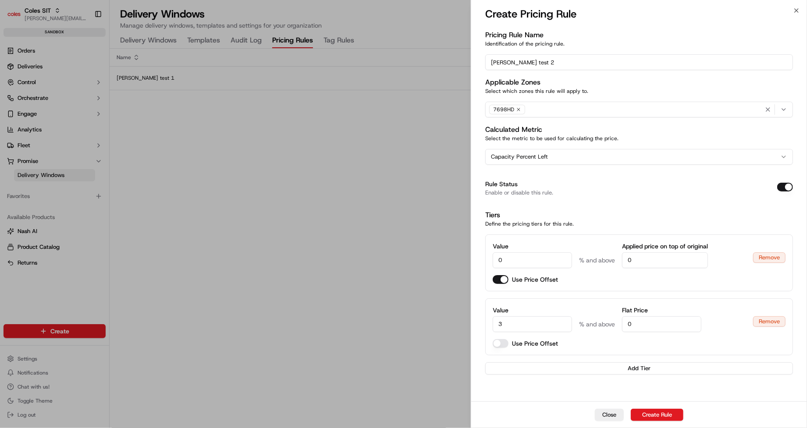
click at [636, 326] on div "Value 3 % and above Flat Price 0" at bounding box center [618, 319] width 253 height 26
type input "-3"
drag, startPoint x: 627, startPoint y: 260, endPoint x: 635, endPoint y: 260, distance: 7.4
click at [635, 260] on input "0" at bounding box center [665, 260] width 86 height 16
paste input "-3"
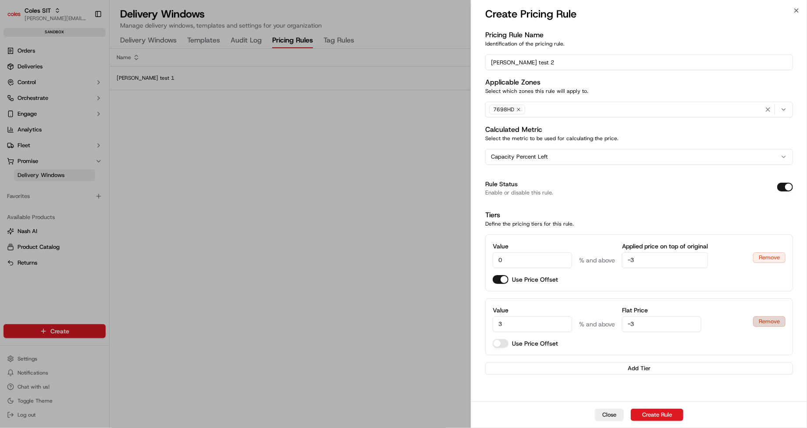
type input "-3"
click at [769, 325] on button "Remove" at bounding box center [769, 321] width 32 height 11
click at [650, 419] on button "Create Rule" at bounding box center [657, 415] width 53 height 12
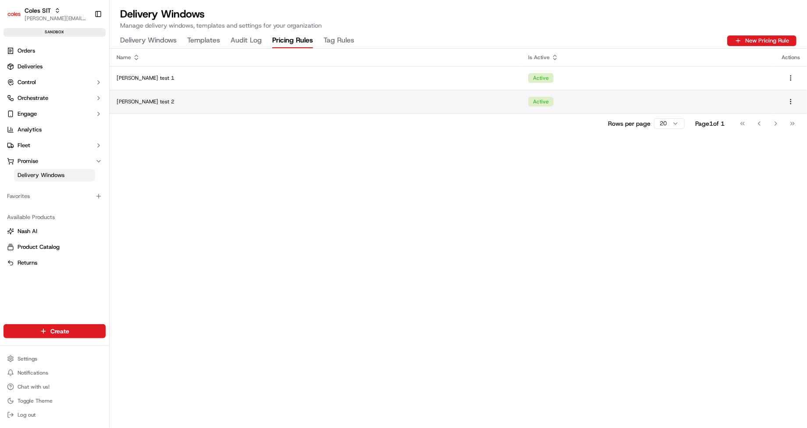
click at [266, 103] on div "[PERSON_NAME] test 2" at bounding box center [315, 101] width 397 height 7
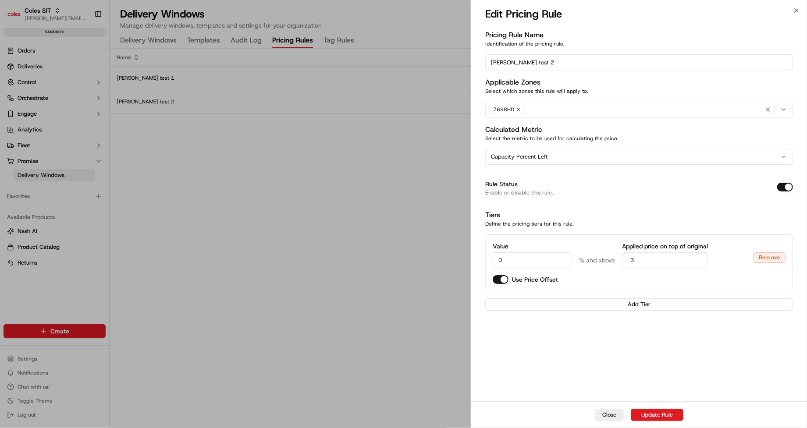
click at [645, 262] on input "-3" at bounding box center [665, 260] width 86 height 16
type input "-3"
click at [559, 258] on input "0" at bounding box center [531, 260] width 79 height 16
click at [645, 257] on input "-3" at bounding box center [665, 260] width 86 height 16
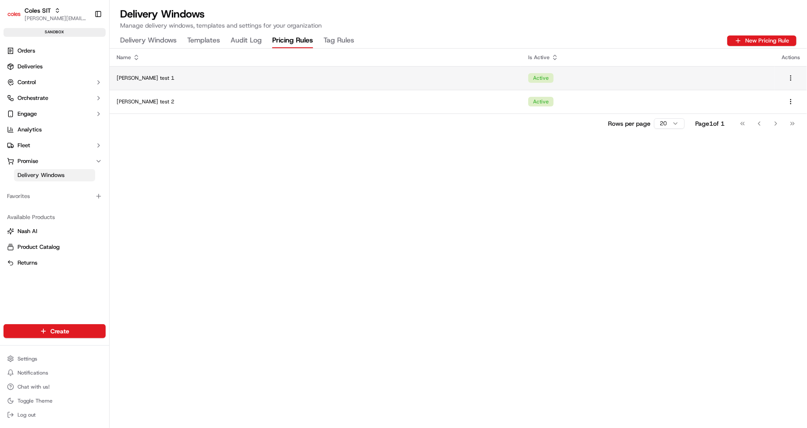
click at [233, 80] on div "[PERSON_NAME] test 1" at bounding box center [315, 77] width 397 height 7
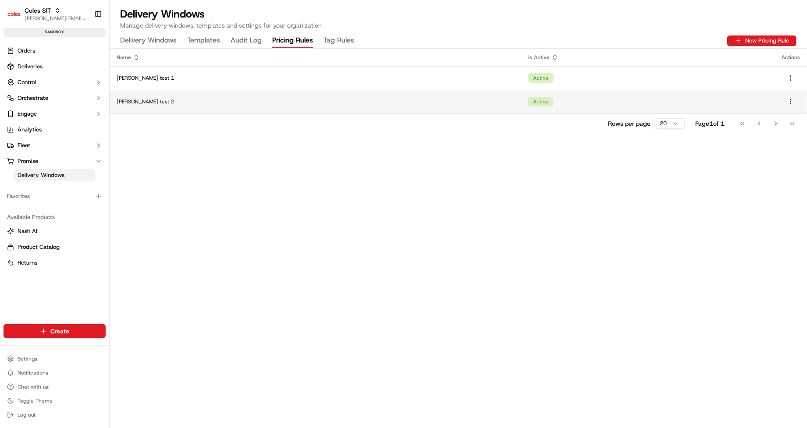
click at [395, 103] on div "[PERSON_NAME] test 2" at bounding box center [315, 101] width 397 height 7
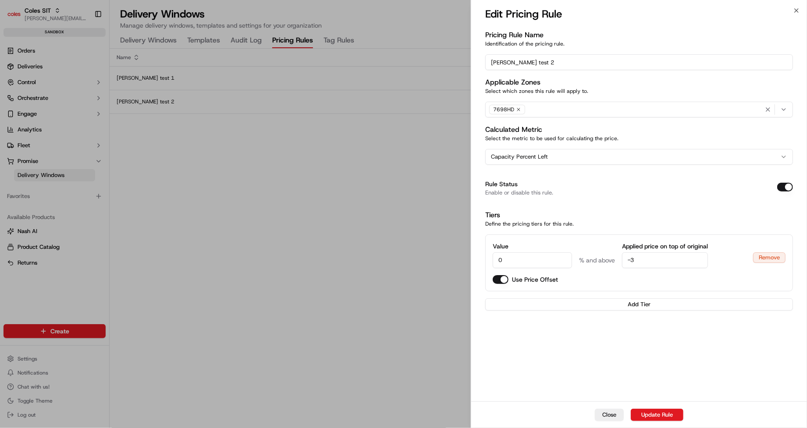
click at [531, 110] on div "7698HD" at bounding box center [638, 109] width 303 height 13
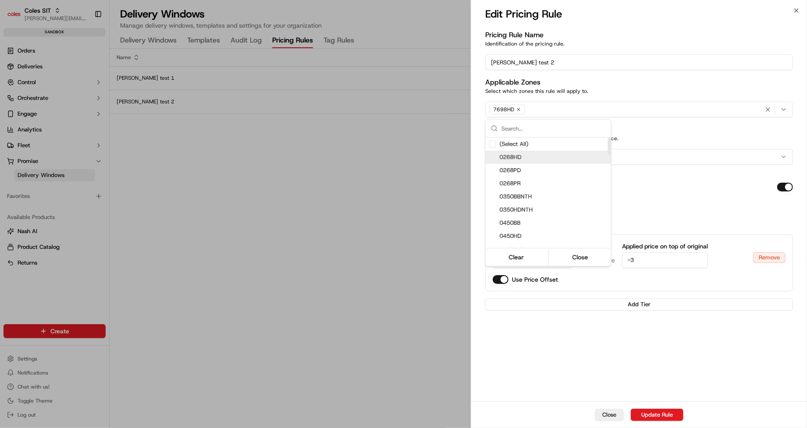
click at [412, 154] on div at bounding box center [403, 214] width 807 height 428
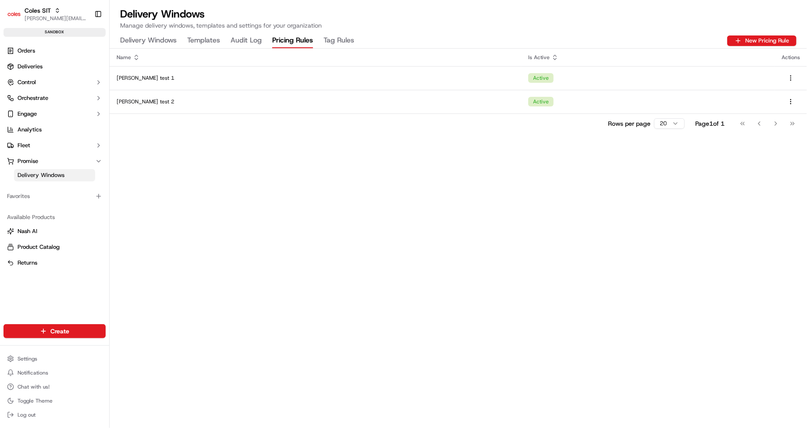
click at [379, 80] on div "[PERSON_NAME] test 1" at bounding box center [315, 77] width 397 height 7
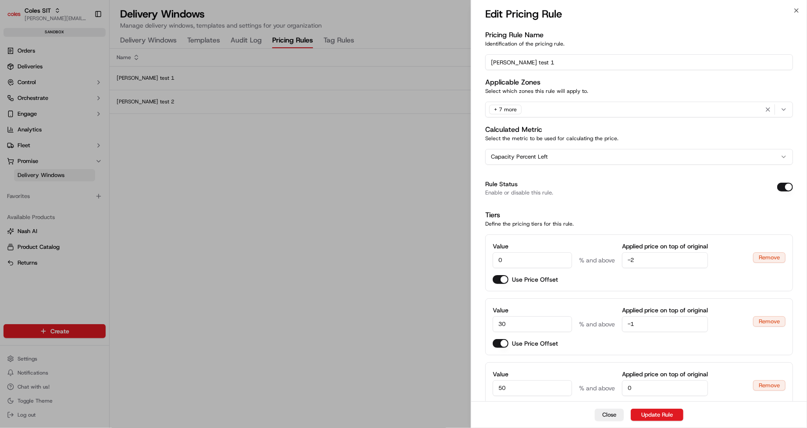
click at [582, 110] on div "+ 7 more" at bounding box center [638, 109] width 303 height 13
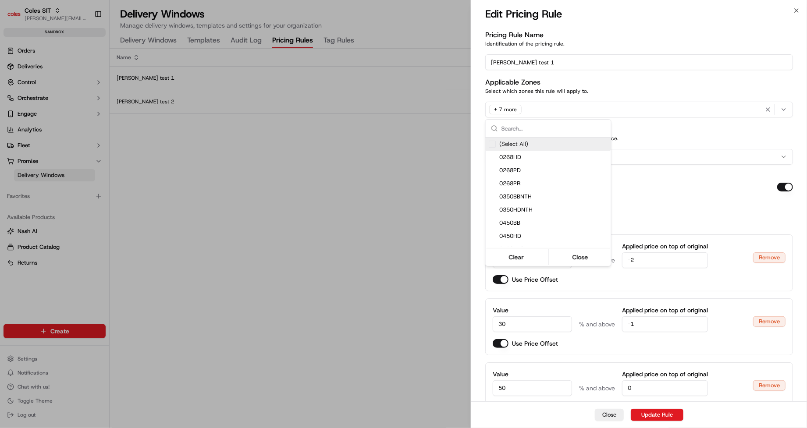
click at [582, 110] on div at bounding box center [403, 214] width 807 height 428
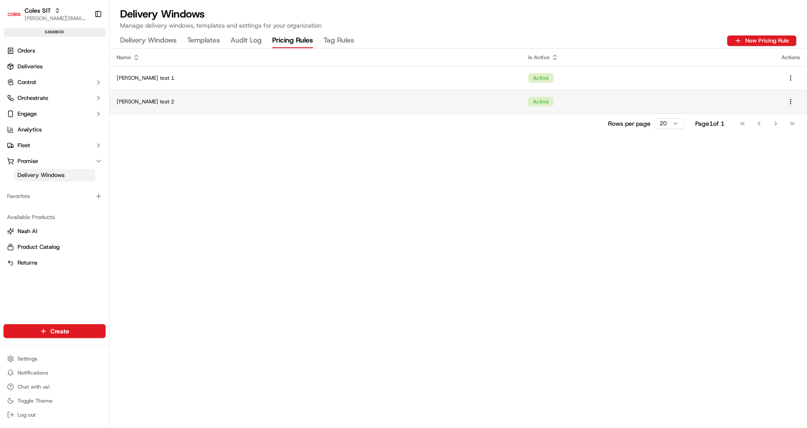
click at [327, 98] on div "[PERSON_NAME] test 2" at bounding box center [315, 101] width 397 height 7
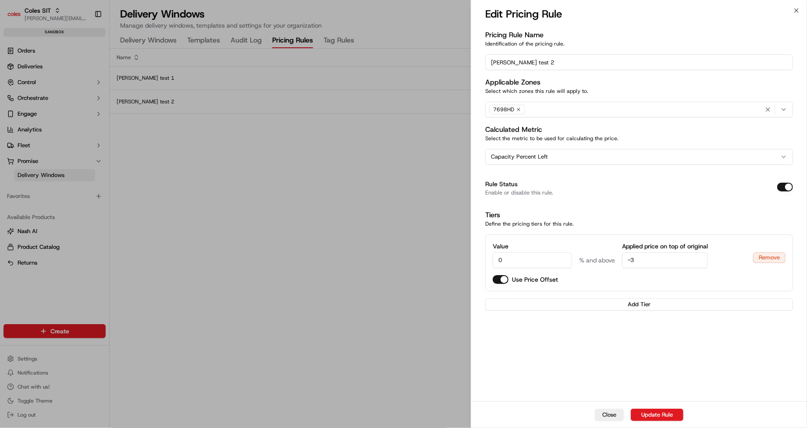
click at [548, 112] on div "7698HD" at bounding box center [638, 109] width 303 height 13
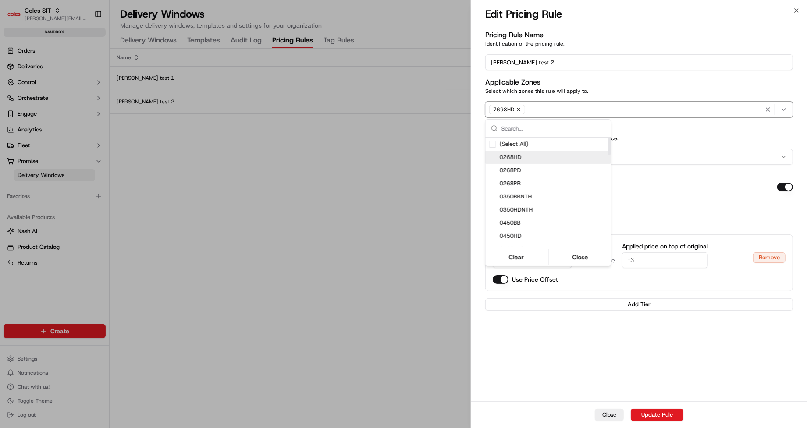
click at [521, 160] on span "0268HD" at bounding box center [554, 157] width 108 height 8
click at [655, 168] on div at bounding box center [403, 214] width 807 height 428
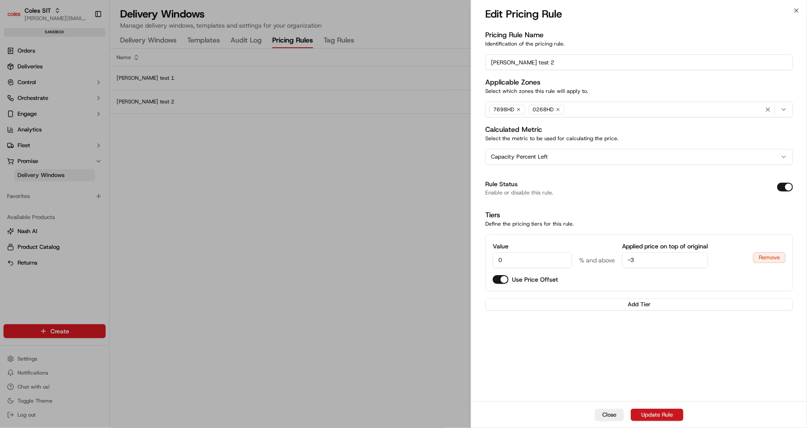
click at [661, 418] on button "Update Rule" at bounding box center [657, 415] width 53 height 12
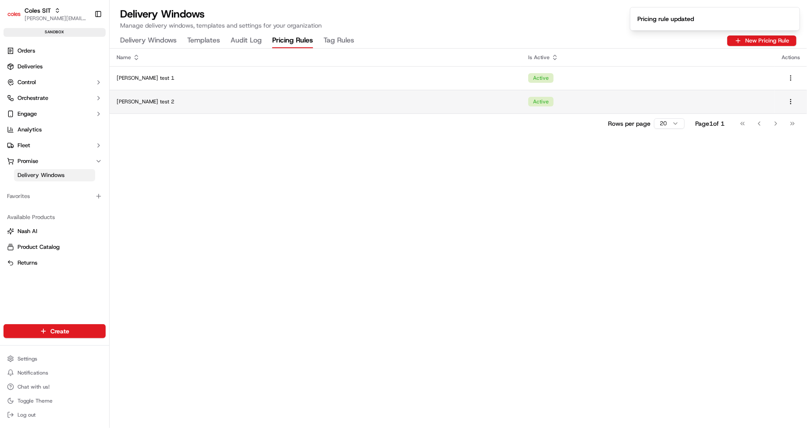
click at [689, 98] on td "Active" at bounding box center [647, 102] width 253 height 24
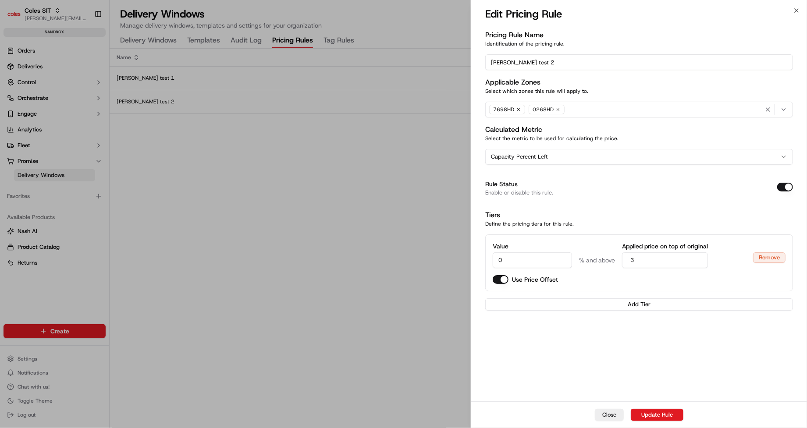
click at [557, 110] on icon "button" at bounding box center [557, 109] width 5 height 5
click at [653, 418] on button "Update Rule" at bounding box center [657, 415] width 53 height 12
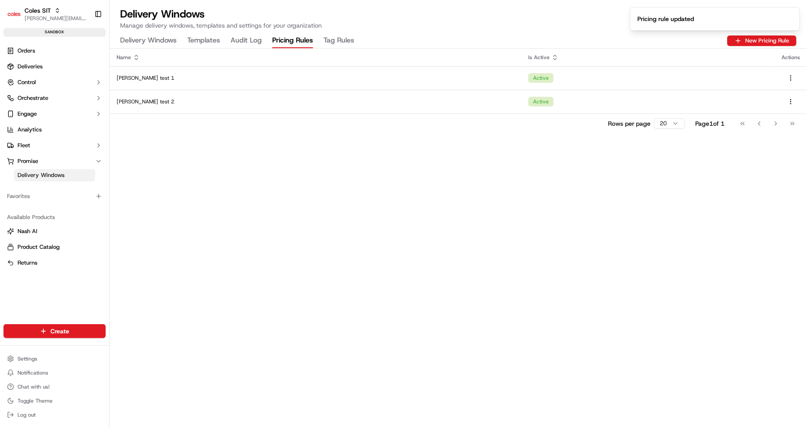
click at [538, 287] on div "Name Is Active Actions [PERSON_NAME] test 1 Active [PERSON_NAME] test 2 Active …" at bounding box center [458, 238] width 697 height 379
